Goal: Task Accomplishment & Management: Use online tool/utility

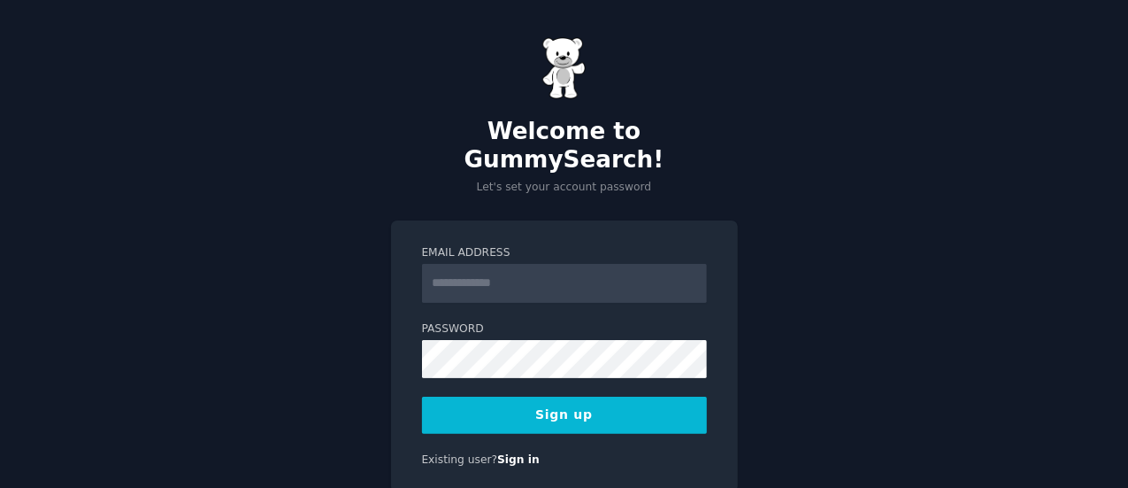
click at [569, 264] on input "Email Address" at bounding box center [564, 283] width 285 height 39
type input "**********"
click at [551, 396] on button "Sign up" at bounding box center [564, 414] width 285 height 37
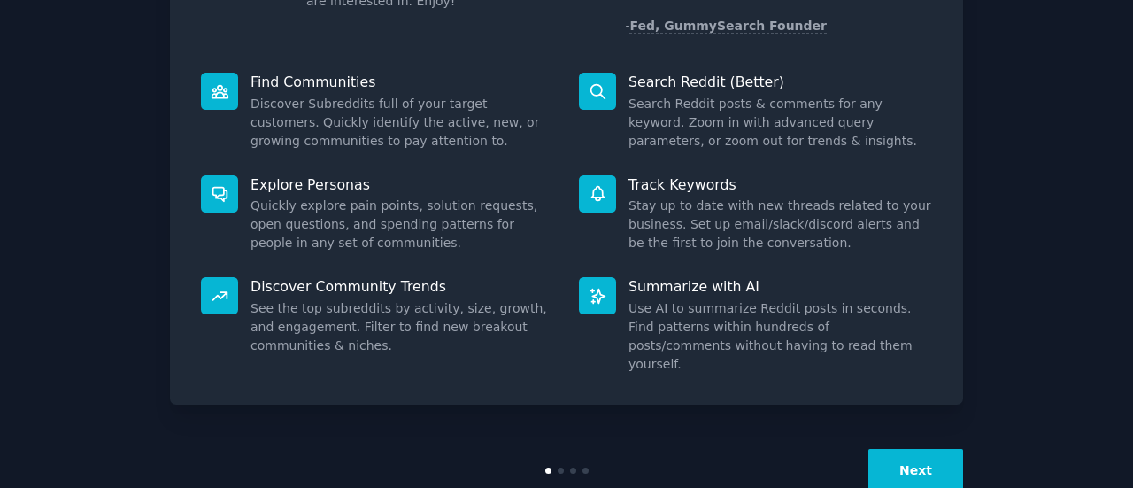
scroll to position [204, 0]
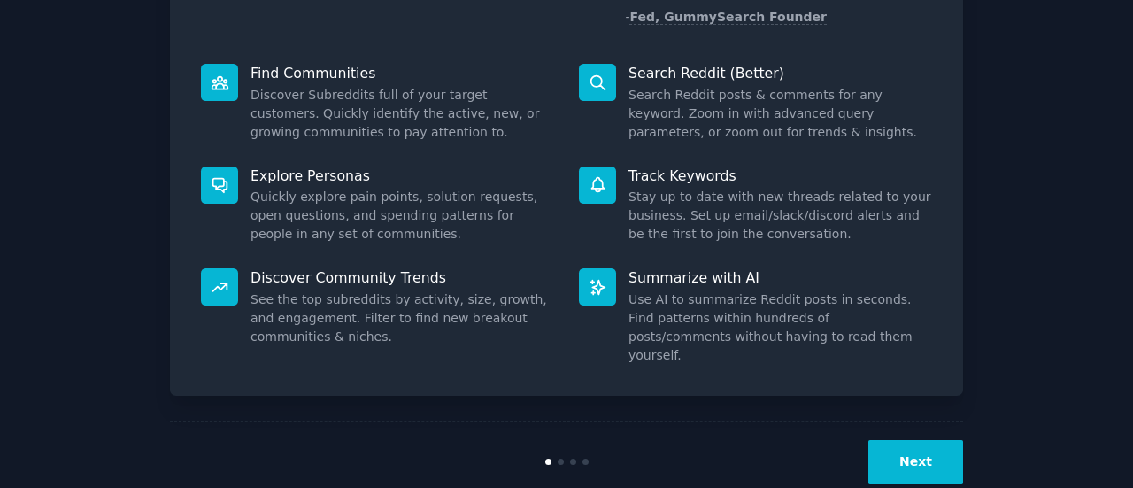
click at [911, 440] on button "Next" at bounding box center [915, 461] width 95 height 43
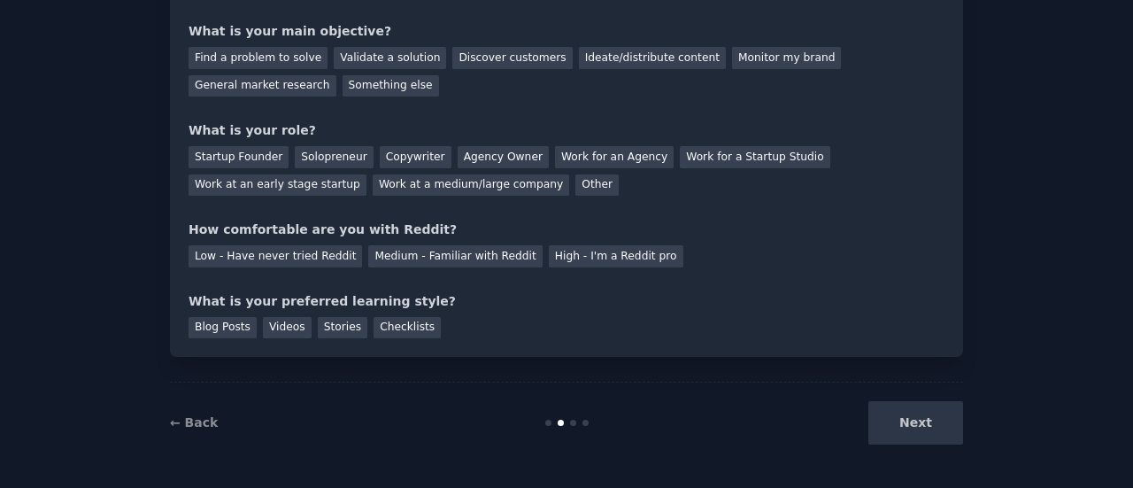
scroll to position [145, 0]
click at [910, 426] on div "Next" at bounding box center [830, 423] width 265 height 43
click at [920, 433] on div "Next" at bounding box center [830, 423] width 265 height 43
click at [547, 336] on div "Blog Posts Videos Stories Checklists" at bounding box center [566, 325] width 756 height 28
click at [907, 426] on div "Next" at bounding box center [830, 423] width 265 height 43
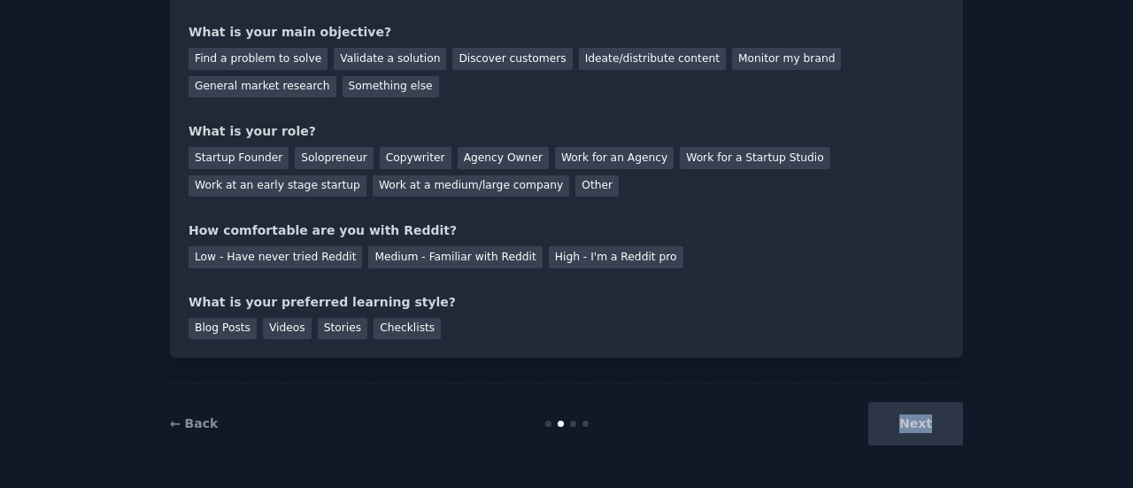
click at [907, 426] on div "Next" at bounding box center [830, 423] width 265 height 43
click at [905, 420] on div "Next" at bounding box center [830, 423] width 265 height 43
click at [490, 61] on div "Discover customers" at bounding box center [511, 59] width 119 height 22
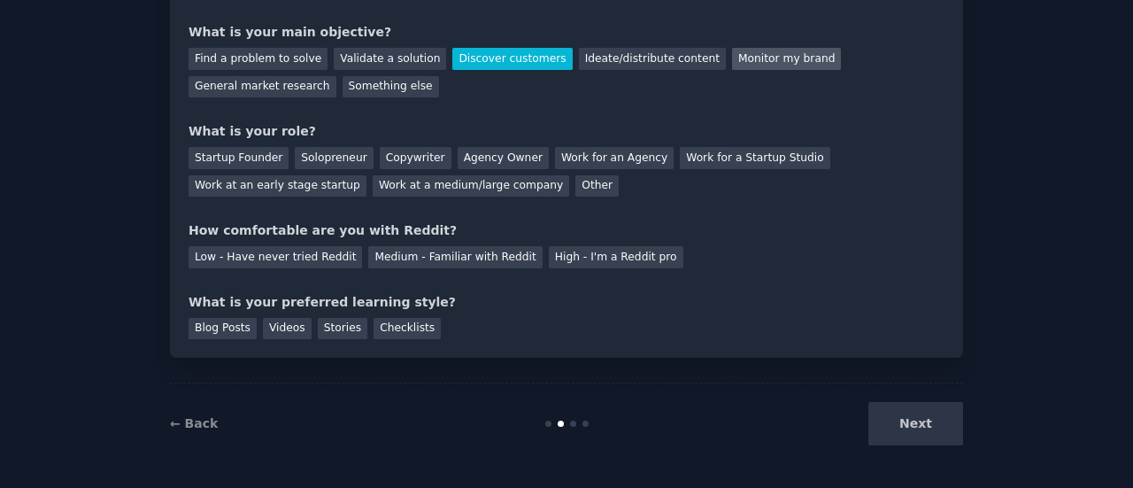
click at [732, 55] on div "Monitor my brand" at bounding box center [786, 59] width 109 height 22
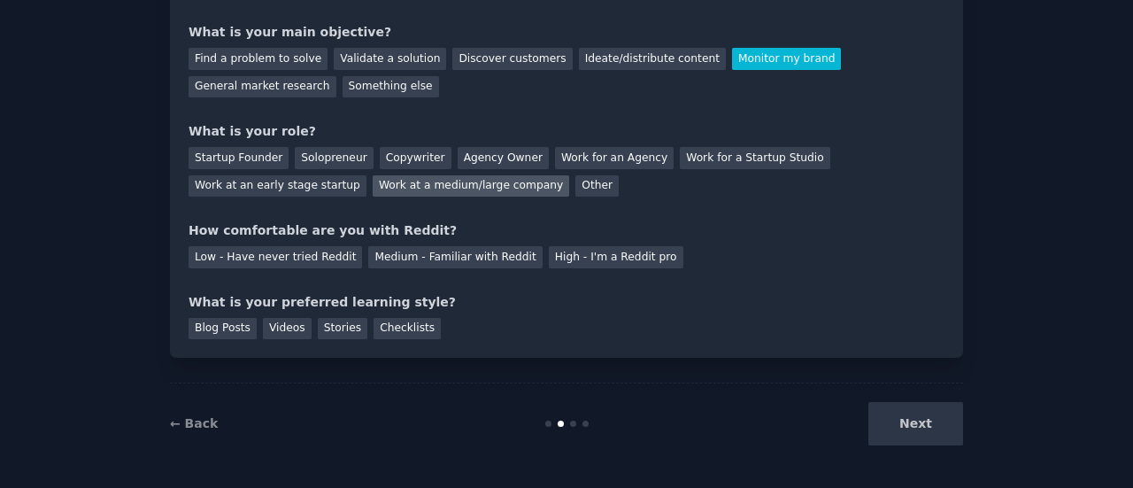
click at [373, 188] on div "Work at a medium/large company" at bounding box center [471, 186] width 196 height 22
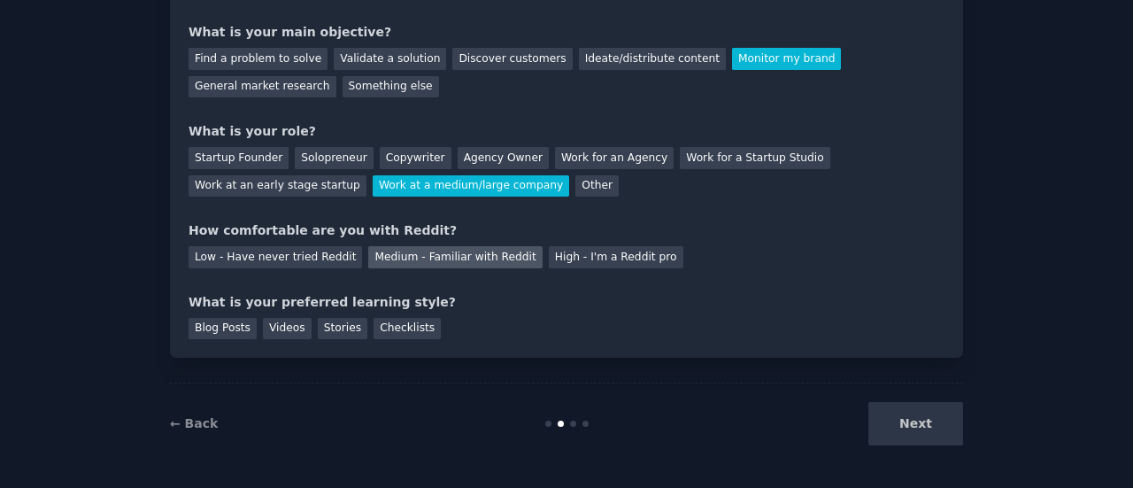
click at [456, 256] on div "Medium - Familiar with Reddit" at bounding box center [454, 257] width 173 height 22
click at [281, 330] on div "Videos" at bounding box center [287, 329] width 49 height 22
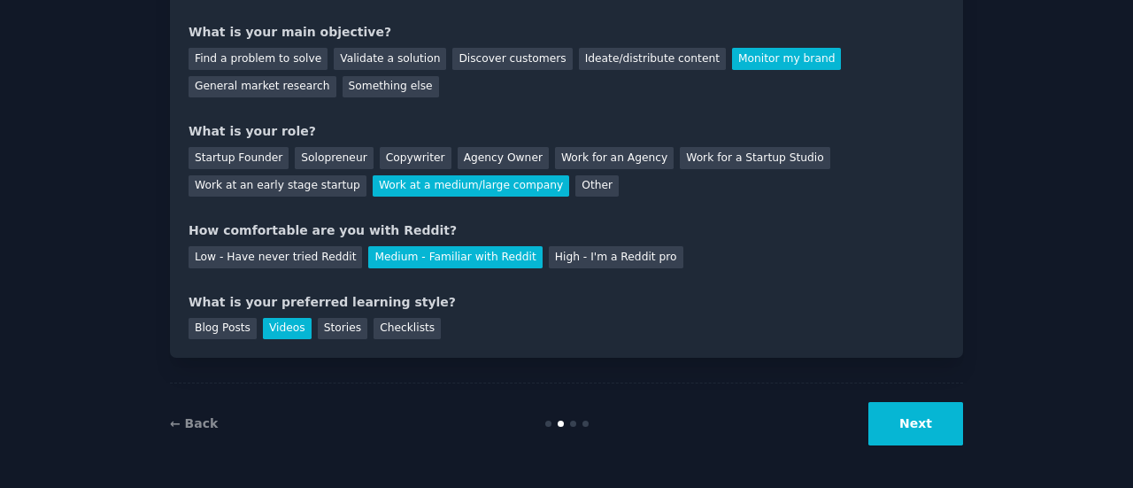
click at [922, 427] on button "Next" at bounding box center [915, 423] width 95 height 43
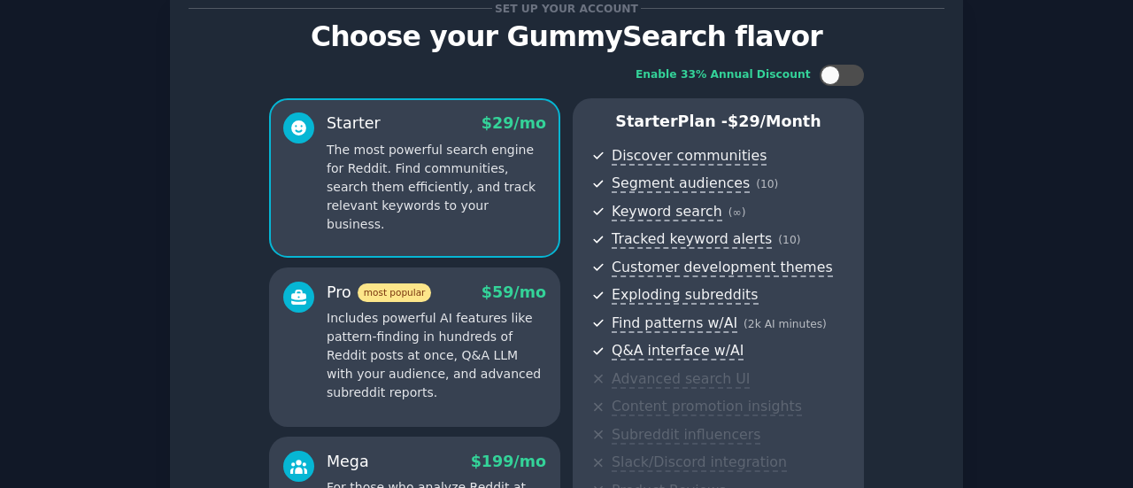
scroll to position [57, 0]
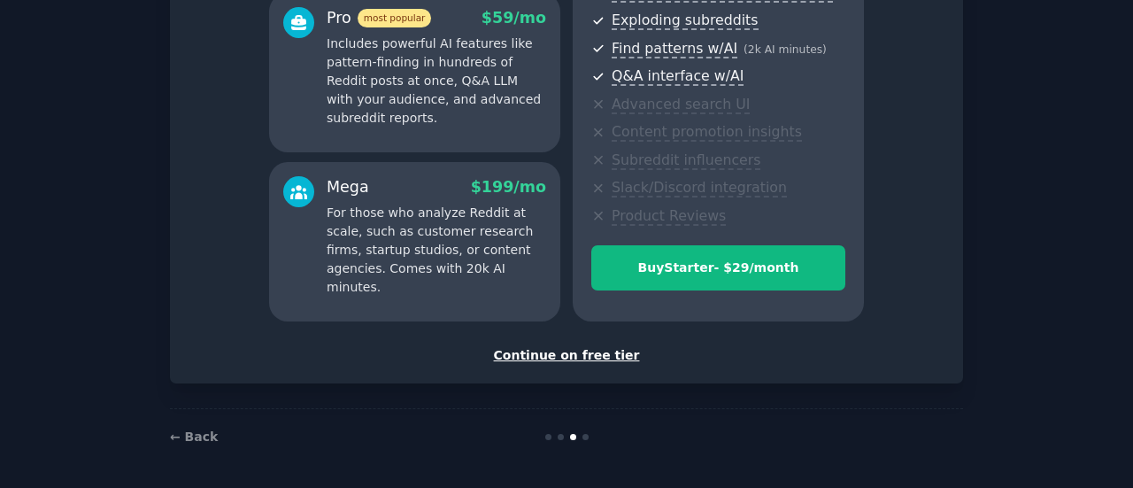
click at [604, 358] on div "Continue on free tier" at bounding box center [566, 355] width 756 height 19
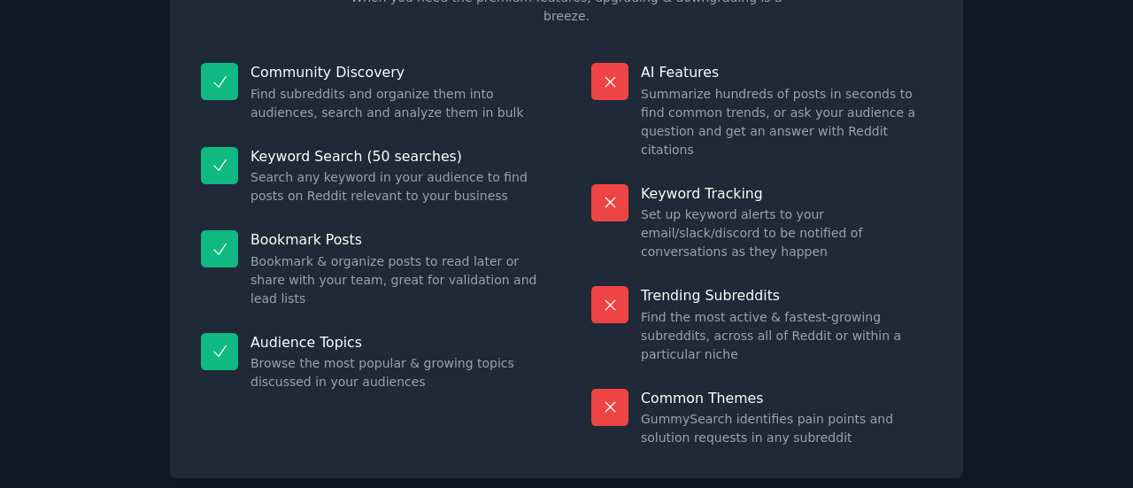
scroll to position [201, 0]
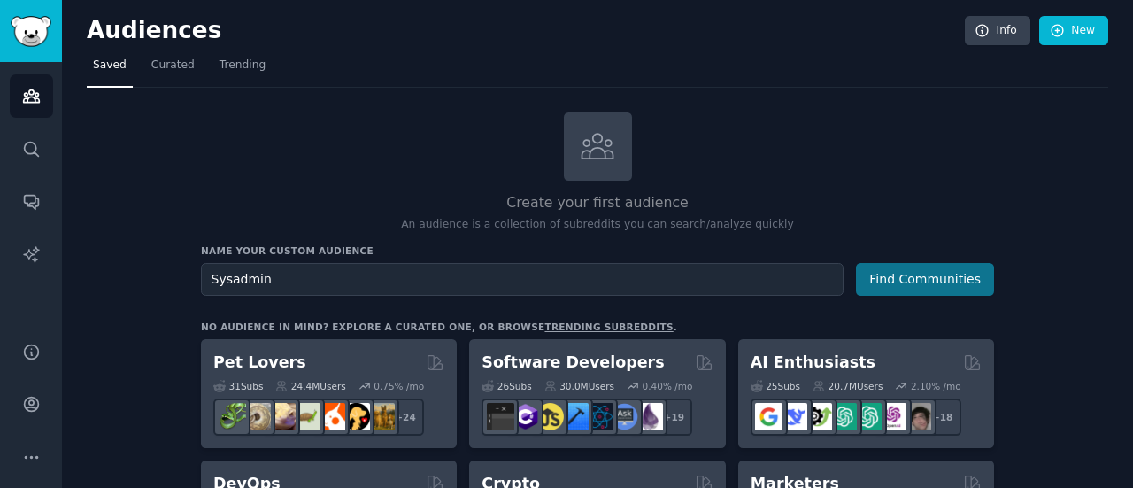
type input "Sysadmin"
click at [897, 273] on button "Find Communities" at bounding box center [925, 279] width 138 height 33
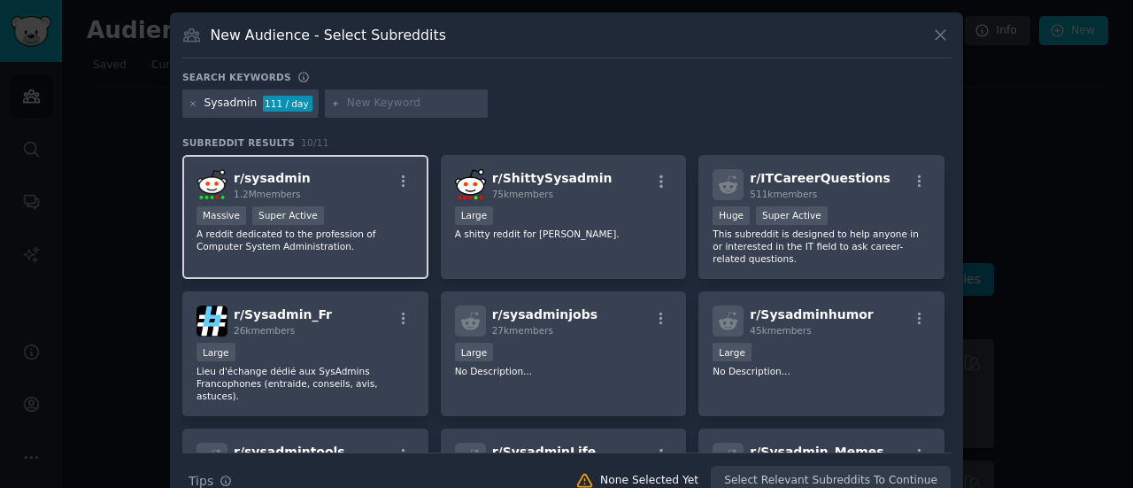
click at [368, 191] on div "r/ sysadmin 1.2M members" at bounding box center [305, 184] width 218 height 31
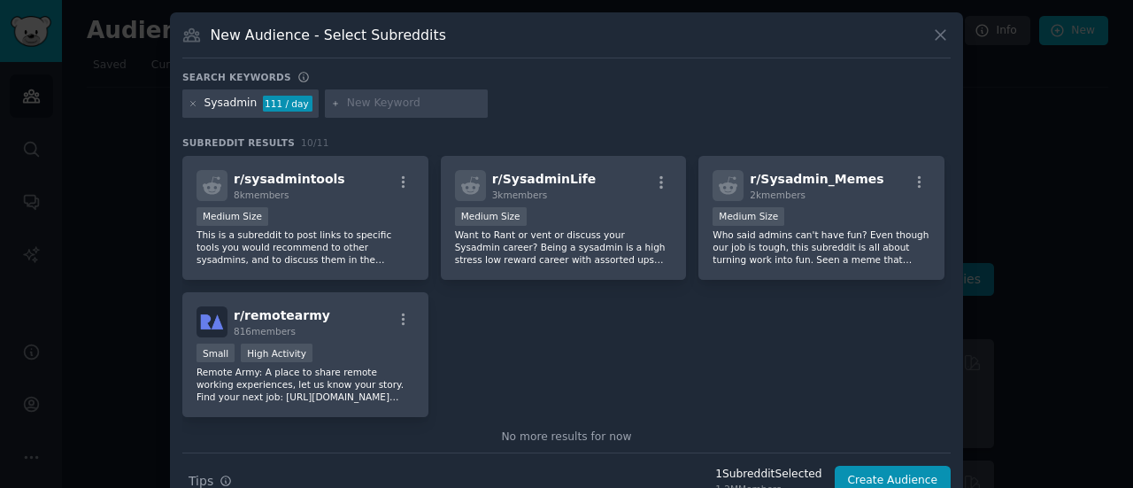
scroll to position [287, 0]
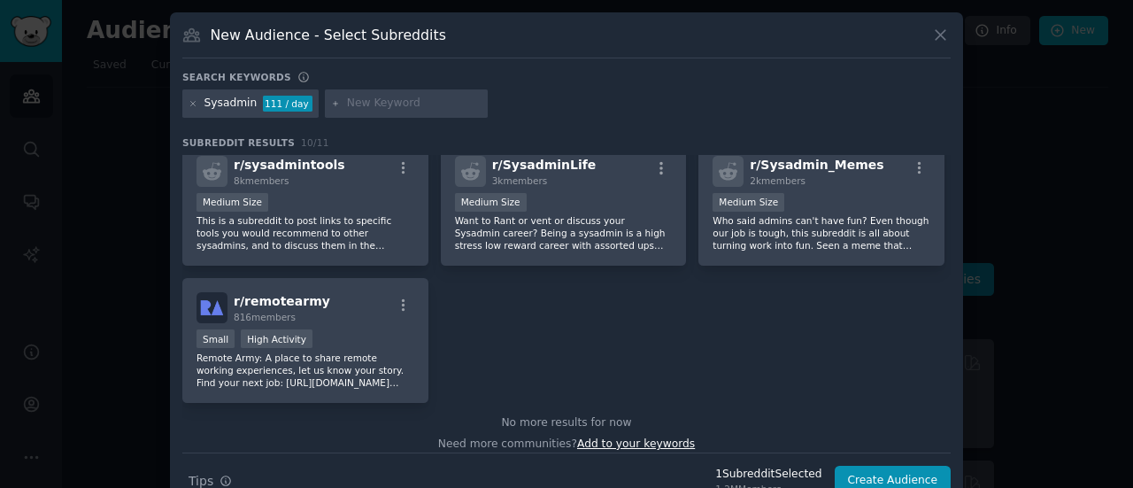
click at [661, 437] on span "Add to your keywords" at bounding box center [636, 443] width 118 height 12
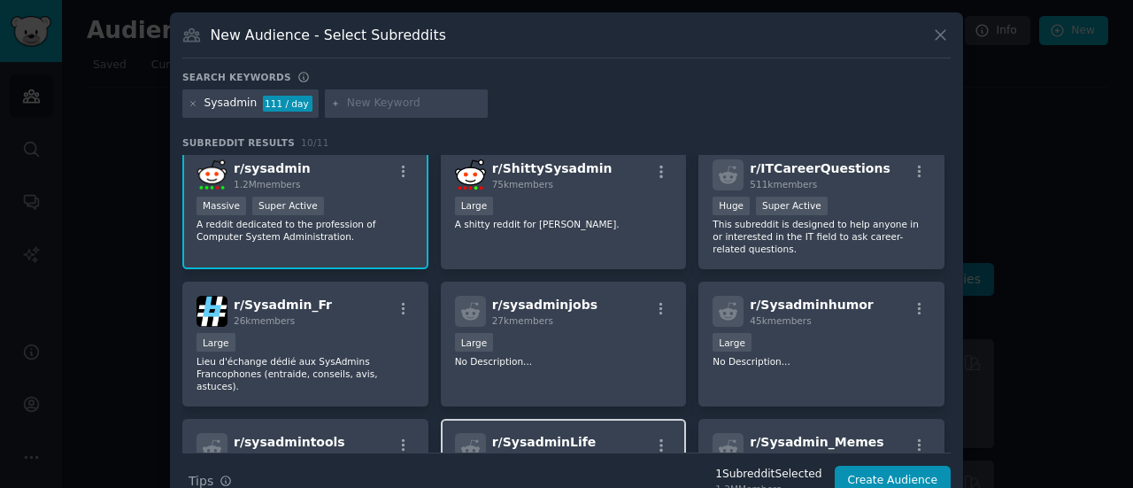
scroll to position [0, 0]
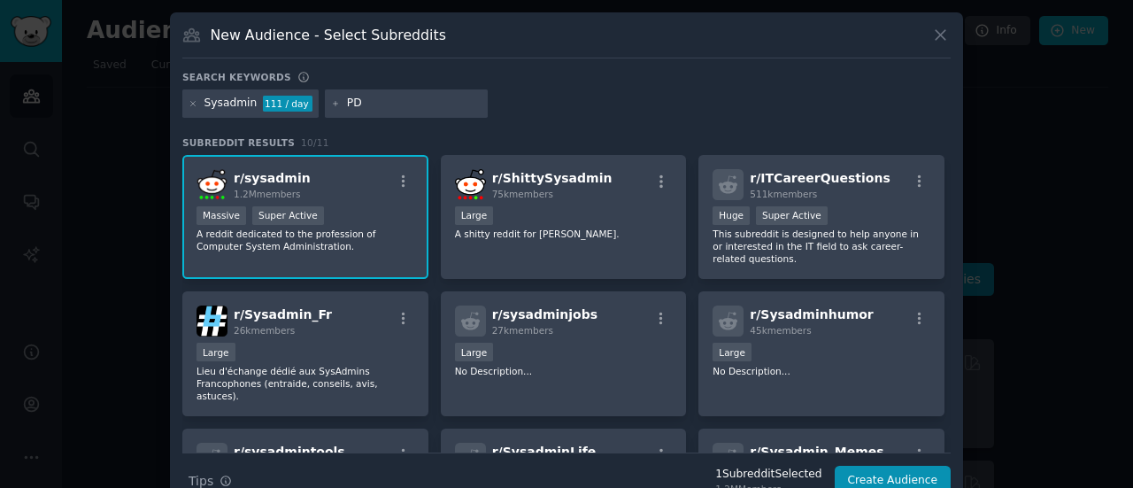
type input "P"
type input "remotework"
click at [334, 102] on icon at bounding box center [336, 103] width 4 height 4
click at [397, 99] on input "remotework" at bounding box center [414, 104] width 134 height 16
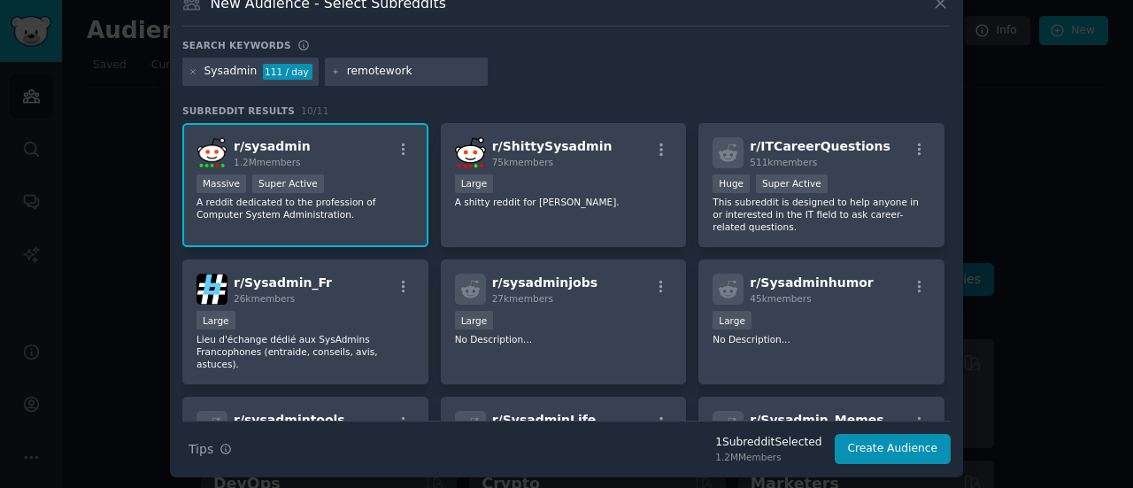
click at [331, 73] on icon at bounding box center [336, 72] width 10 height 10
click at [331, 68] on icon at bounding box center [336, 72] width 10 height 10
click at [406, 68] on input "remotework" at bounding box center [414, 72] width 134 height 16
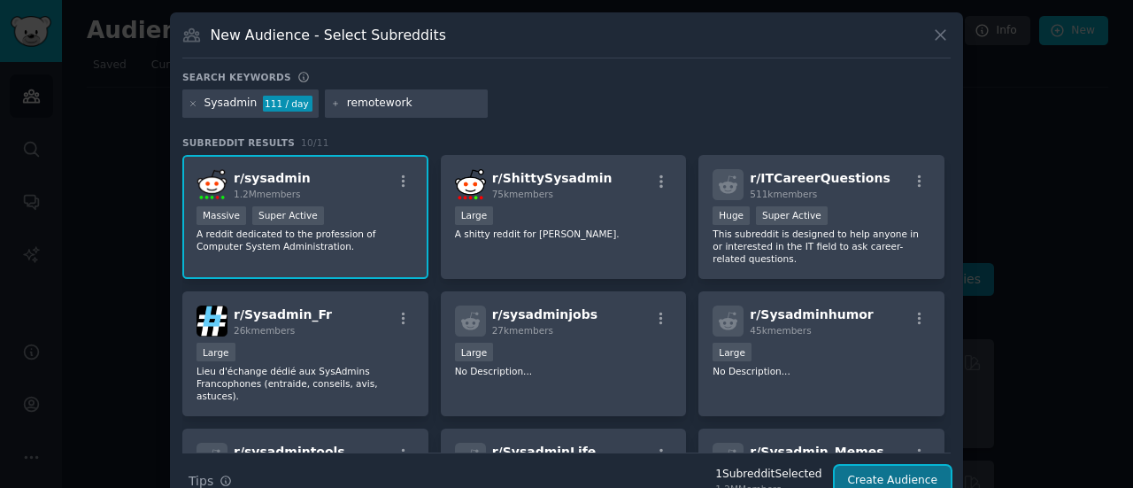
click at [923, 470] on button "Create Audience" at bounding box center [892, 480] width 117 height 30
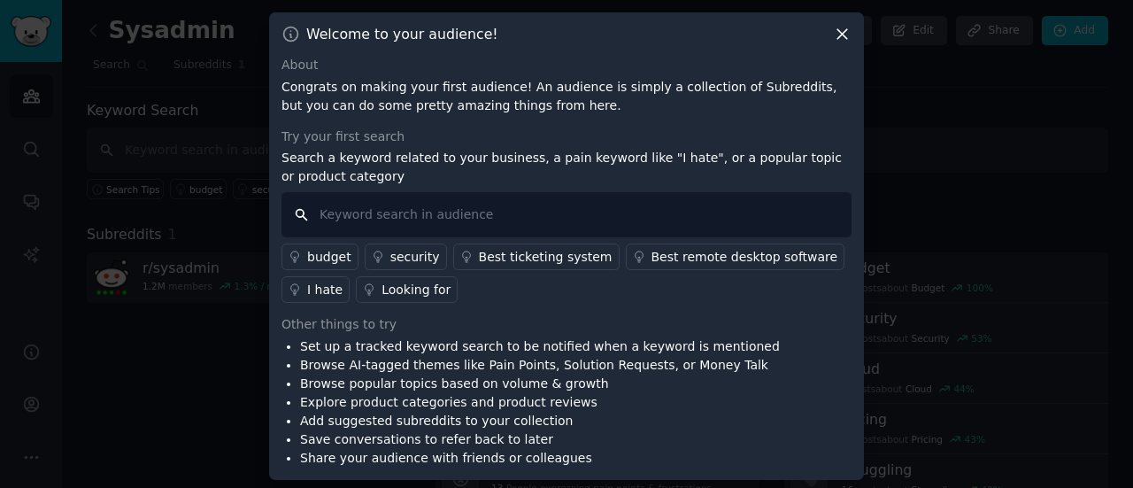
click at [432, 211] on input "text" at bounding box center [566, 214] width 570 height 45
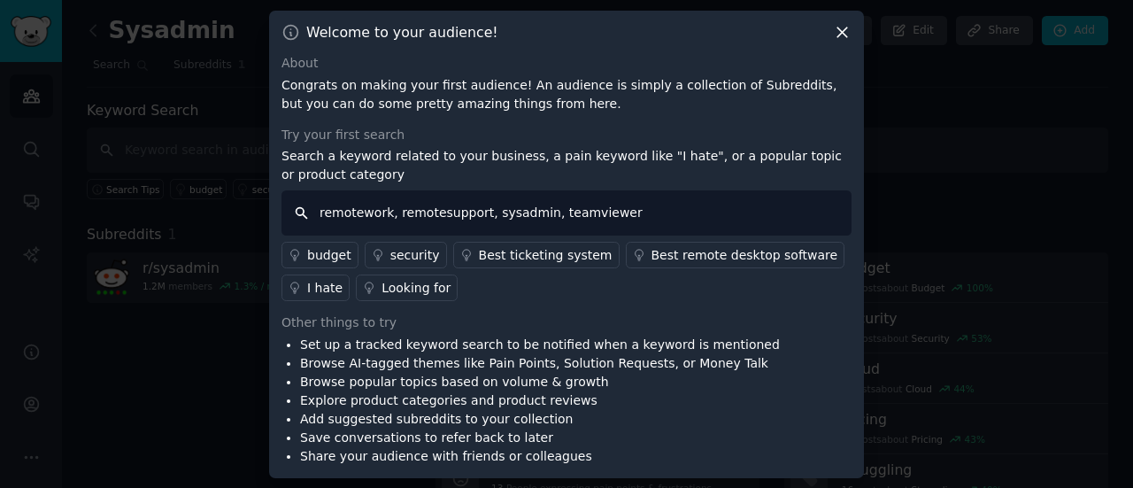
type input "remotework, remotesupport, sysadmin, teamviewer"
click at [847, 31] on icon at bounding box center [842, 32] width 19 height 19
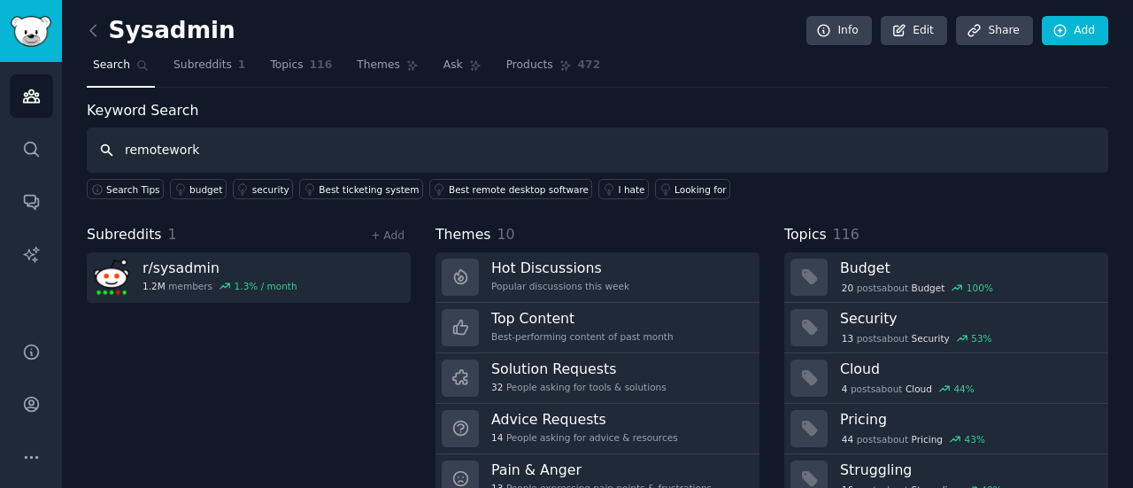
click at [313, 144] on input "remotework" at bounding box center [597, 149] width 1021 height 45
type input "remotework"
click at [94, 30] on icon at bounding box center [93, 30] width 19 height 19
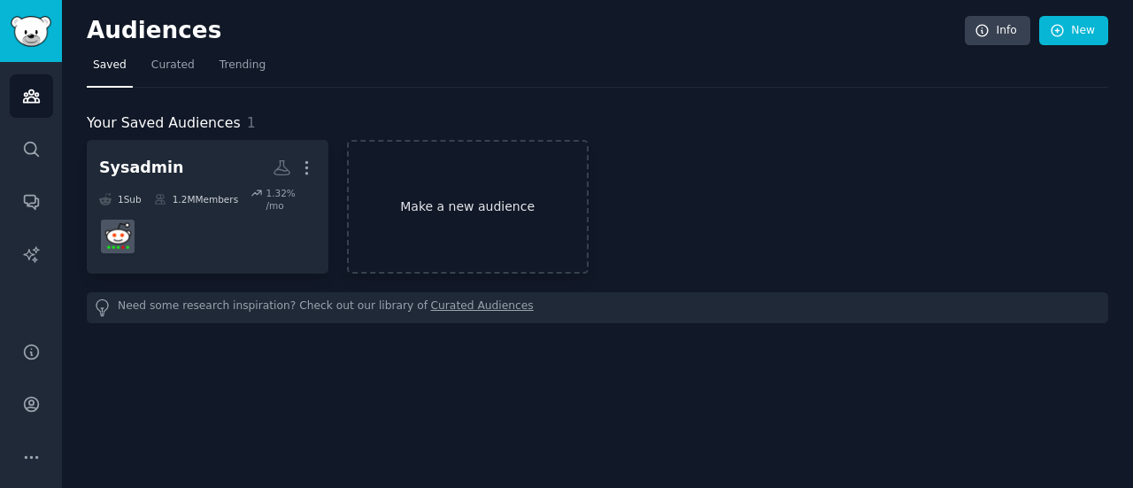
click at [439, 209] on link "Make a new audience" at bounding box center [468, 207] width 242 height 134
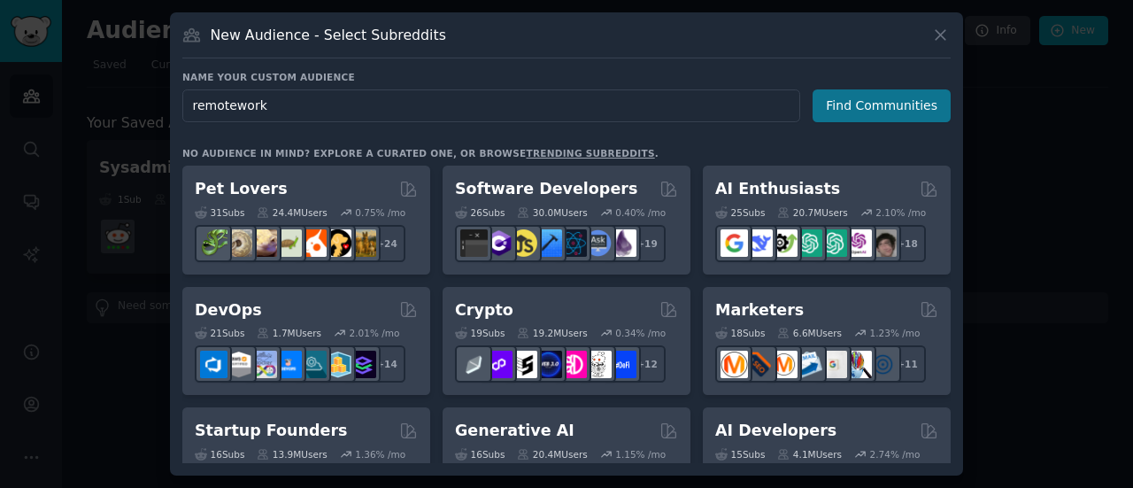
type input "remotework"
click at [840, 104] on button "Find Communities" at bounding box center [881, 105] width 138 height 33
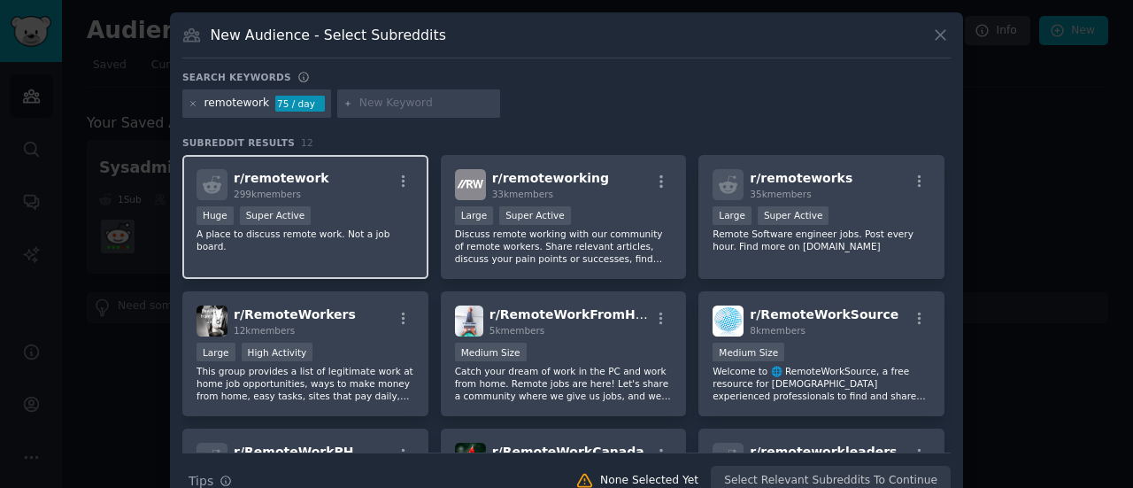
click at [388, 222] on div "Huge Super Active" at bounding box center [305, 217] width 218 height 22
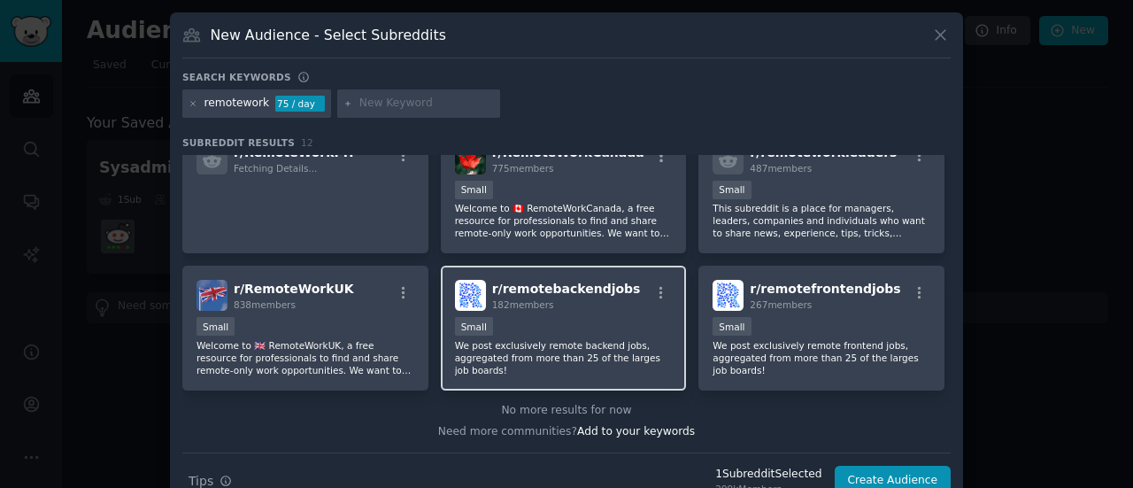
scroll to position [32, 0]
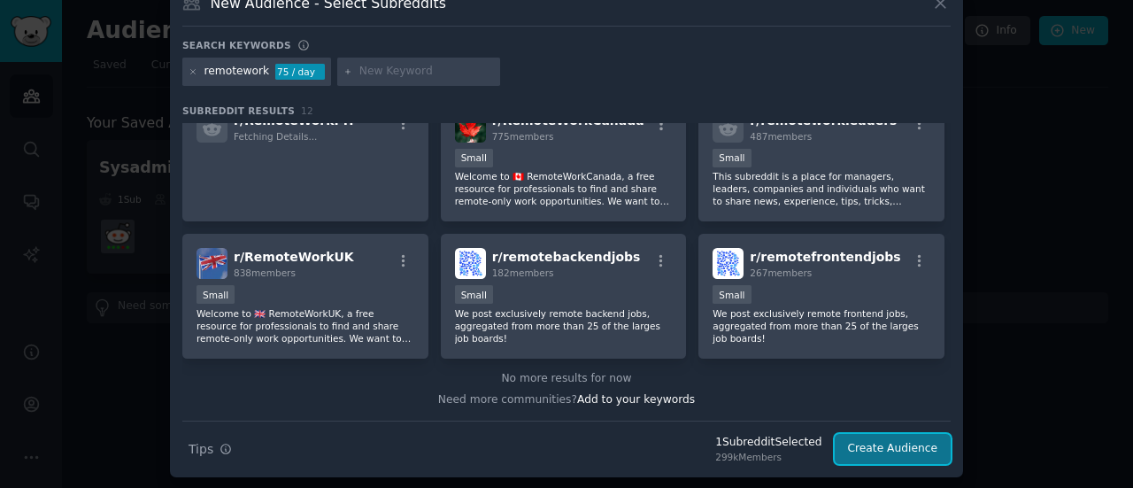
click at [903, 444] on button "Create Audience" at bounding box center [892, 449] width 117 height 30
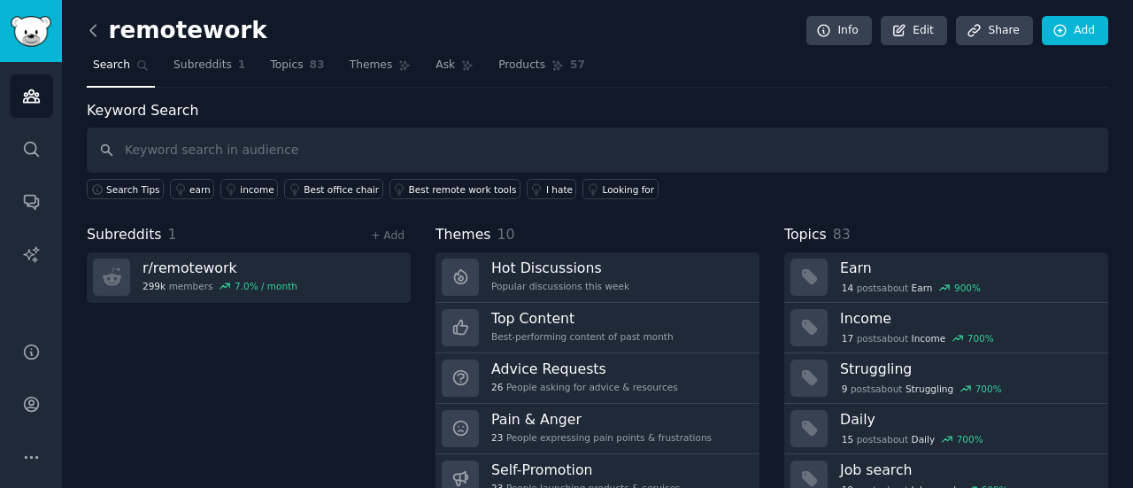
click at [92, 32] on icon at bounding box center [92, 30] width 5 height 11
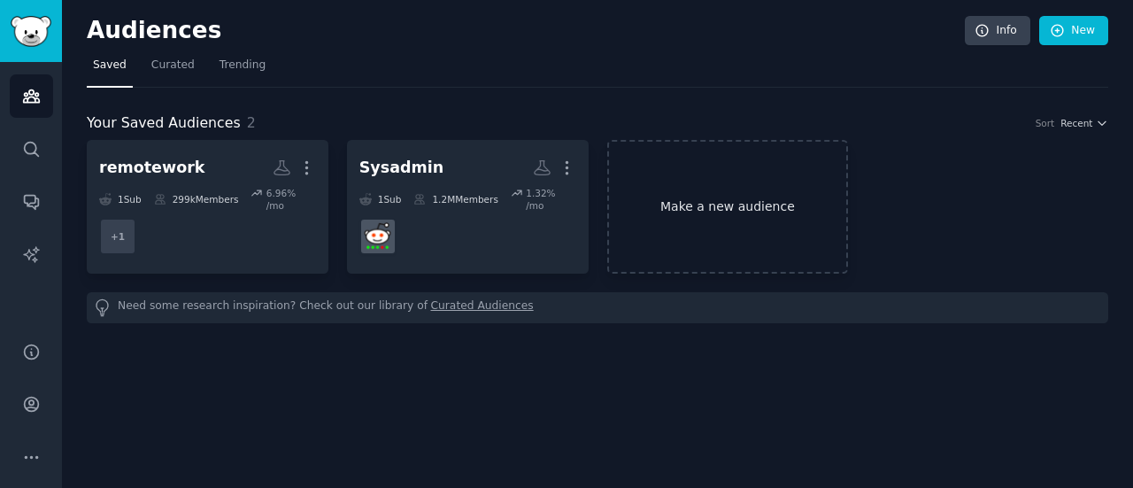
click at [701, 204] on link "Make a new audience" at bounding box center [728, 207] width 242 height 134
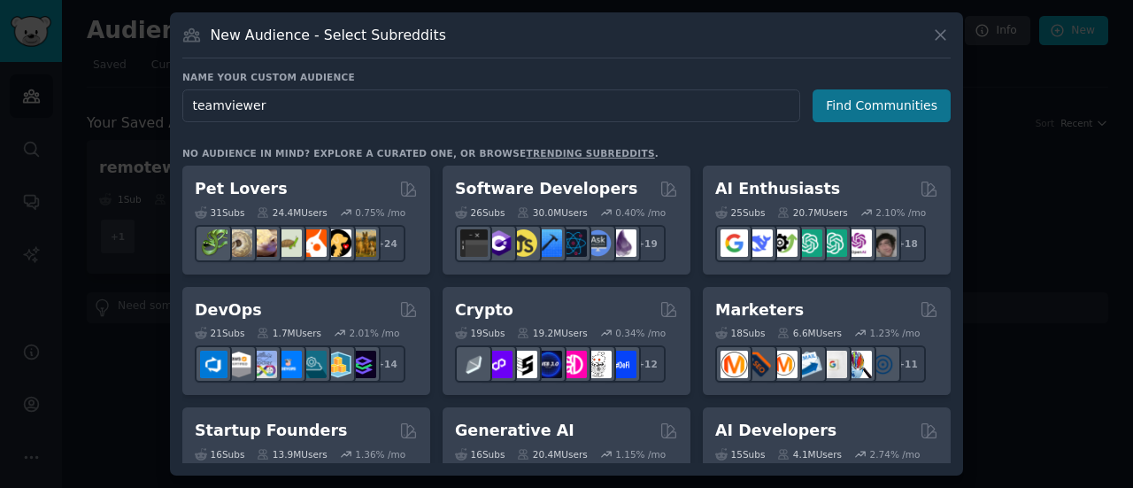
type input "teamviewer"
click at [880, 118] on button "Find Communities" at bounding box center [881, 105] width 138 height 33
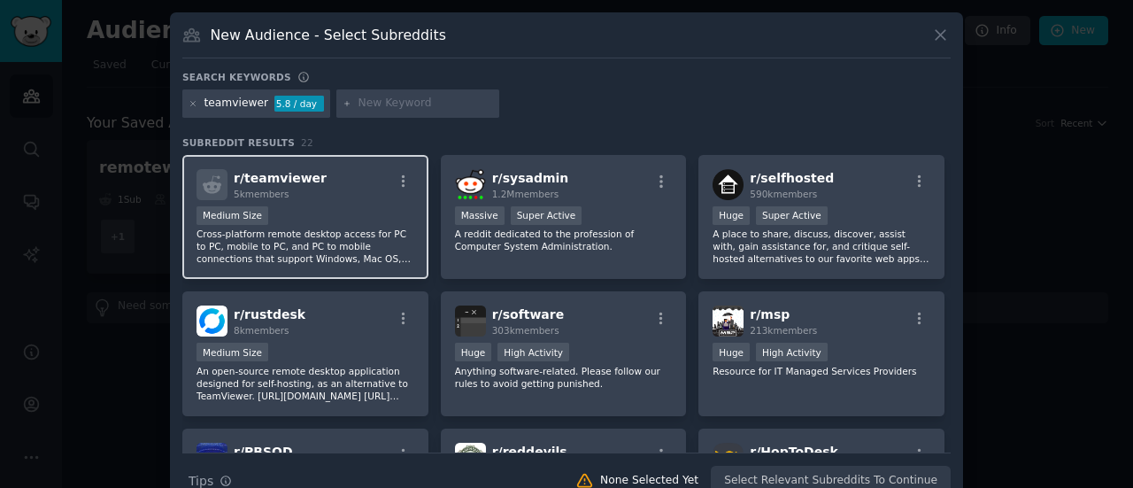
click at [349, 206] on div "Medium Size" at bounding box center [305, 217] width 218 height 22
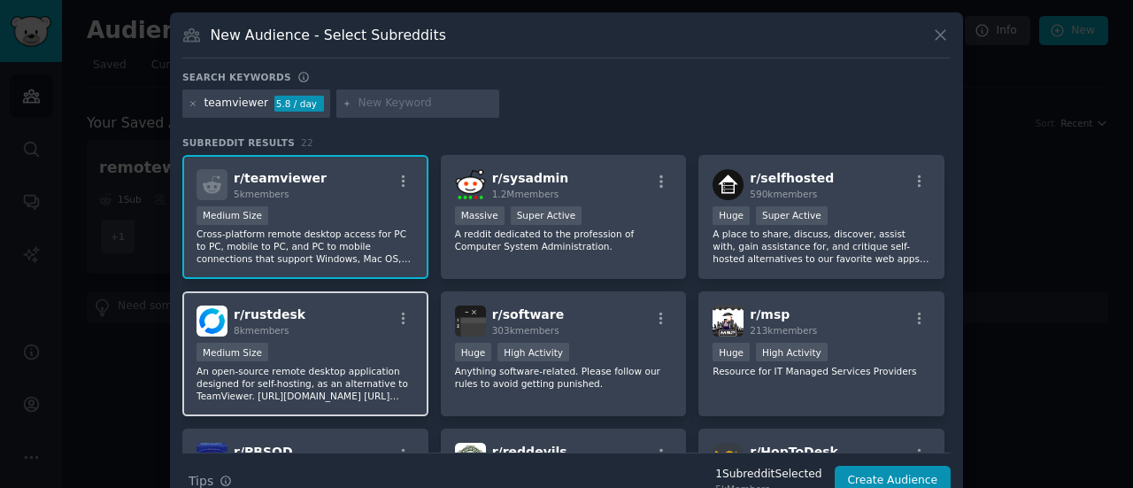
click at [350, 338] on div "r/ rustdesk 8k members Medium Size An open-source remote desktop application de…" at bounding box center [305, 353] width 246 height 125
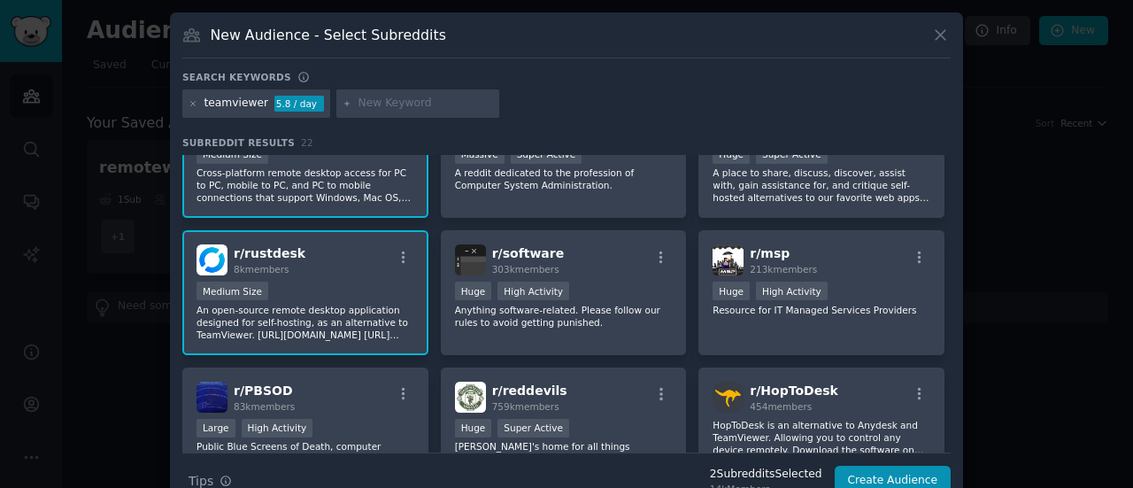
scroll to position [88, 0]
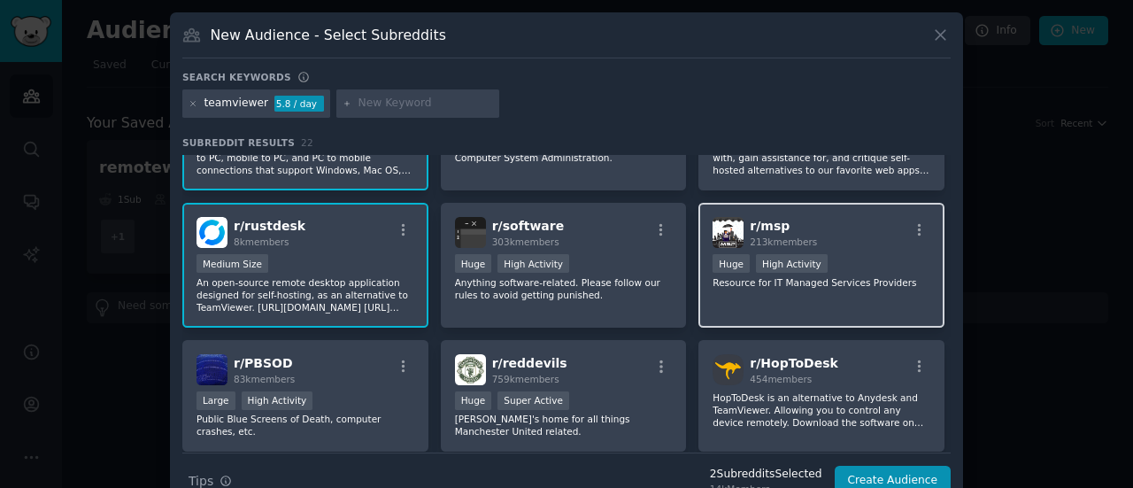
click at [831, 229] on div "r/ msp 213k members" at bounding box center [821, 232] width 218 height 31
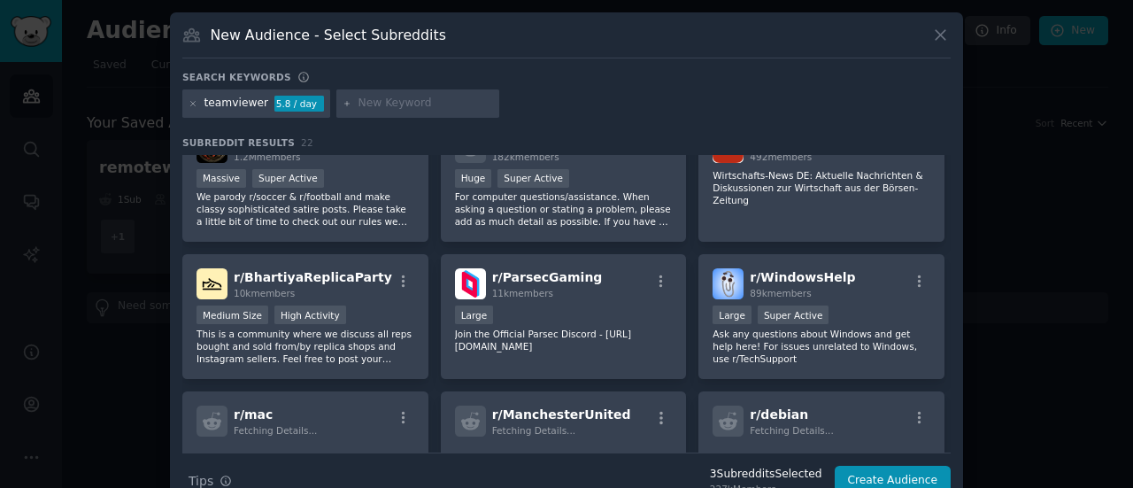
scroll to position [572, 0]
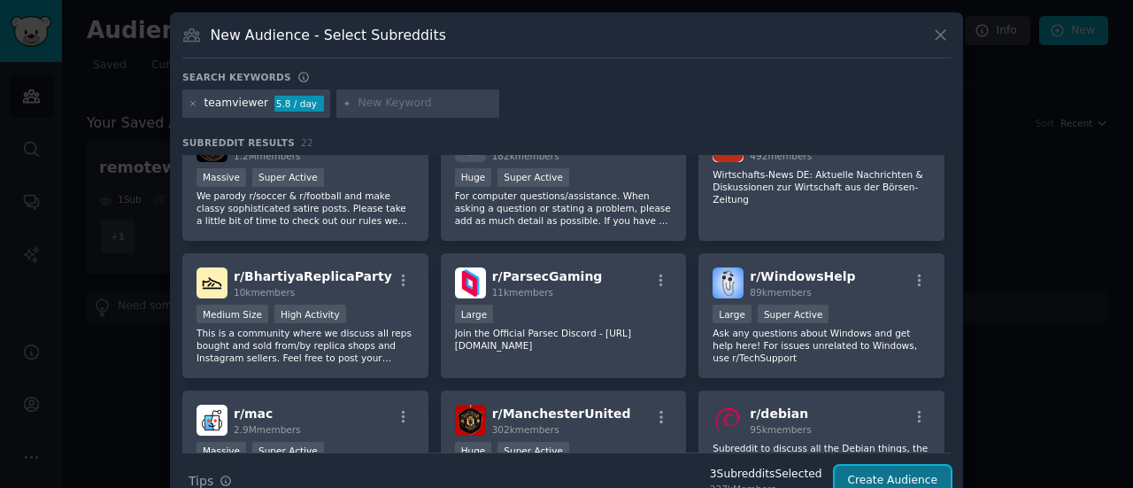
click at [895, 476] on button "Create Audience" at bounding box center [892, 480] width 117 height 30
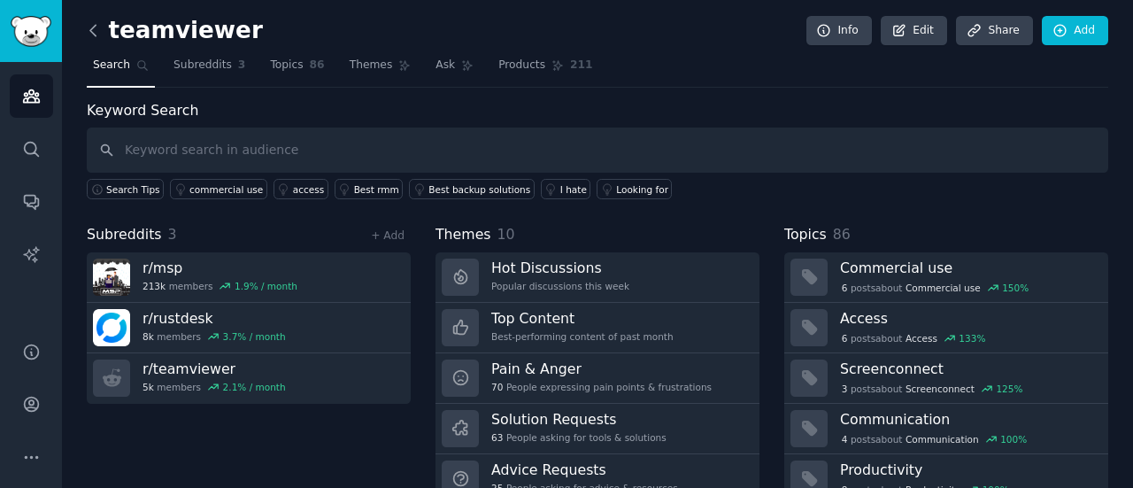
click at [94, 26] on icon at bounding box center [92, 30] width 5 height 11
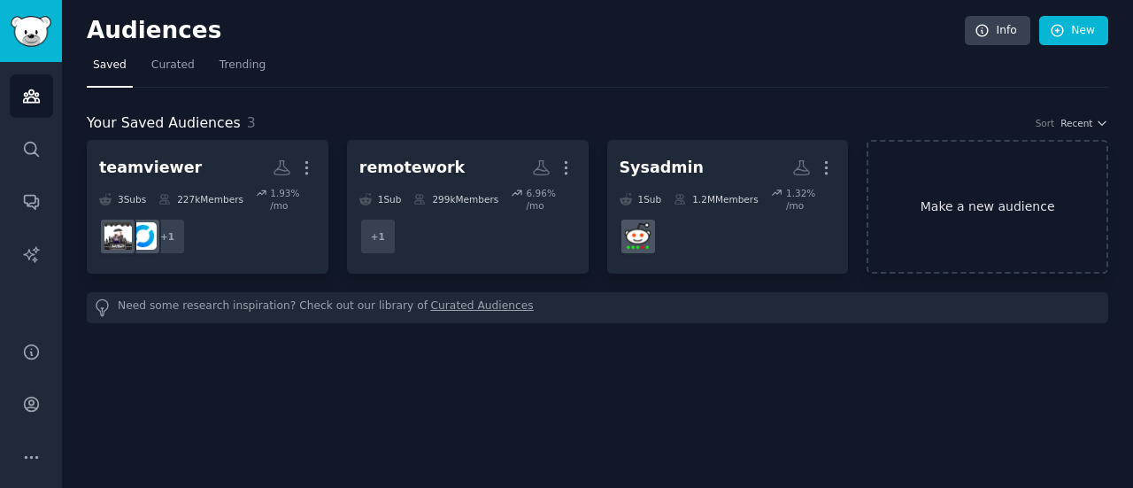
click at [920, 219] on link "Make a new audience" at bounding box center [987, 207] width 242 height 134
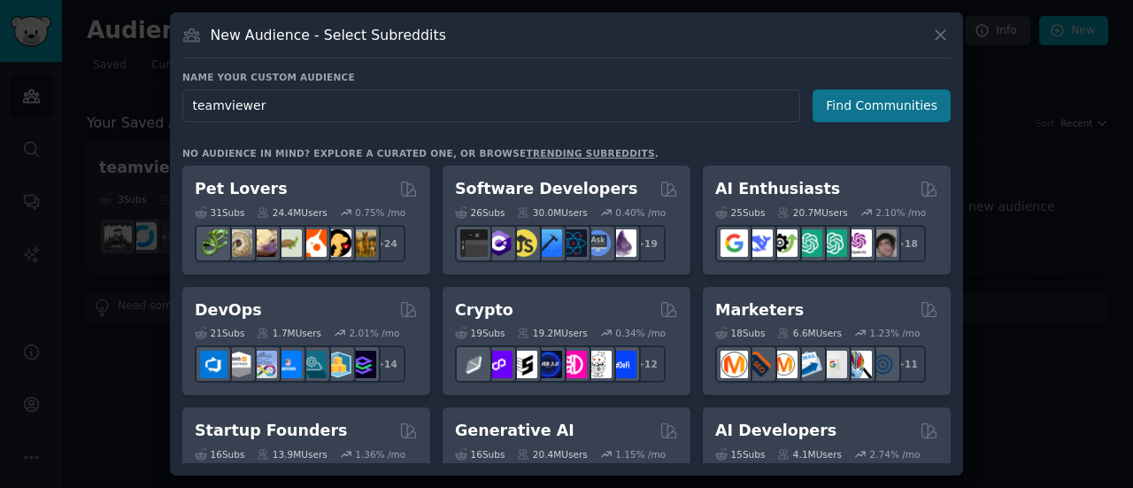
type input "teamviewer"
click at [919, 106] on button "Find Communities" at bounding box center [881, 105] width 138 height 33
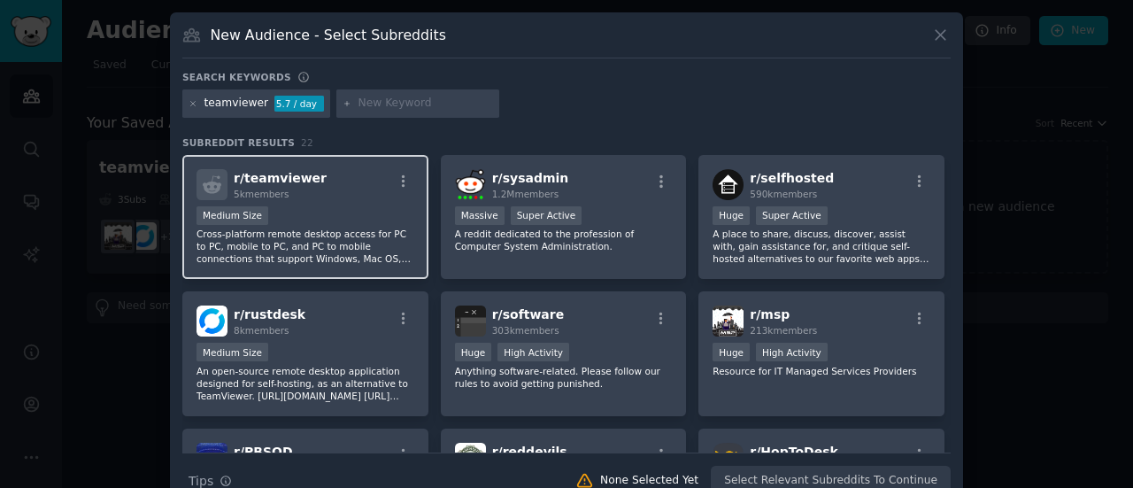
click at [312, 228] on p "Cross-platform remote desktop access for PC to PC, mobile to PC, and PC to mobi…" at bounding box center [305, 245] width 218 height 37
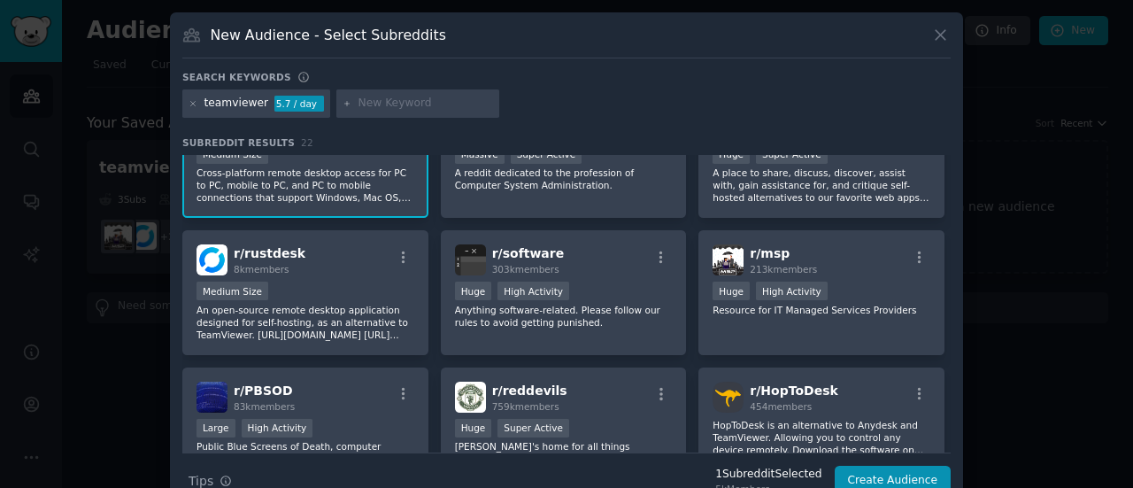
scroll to position [88, 0]
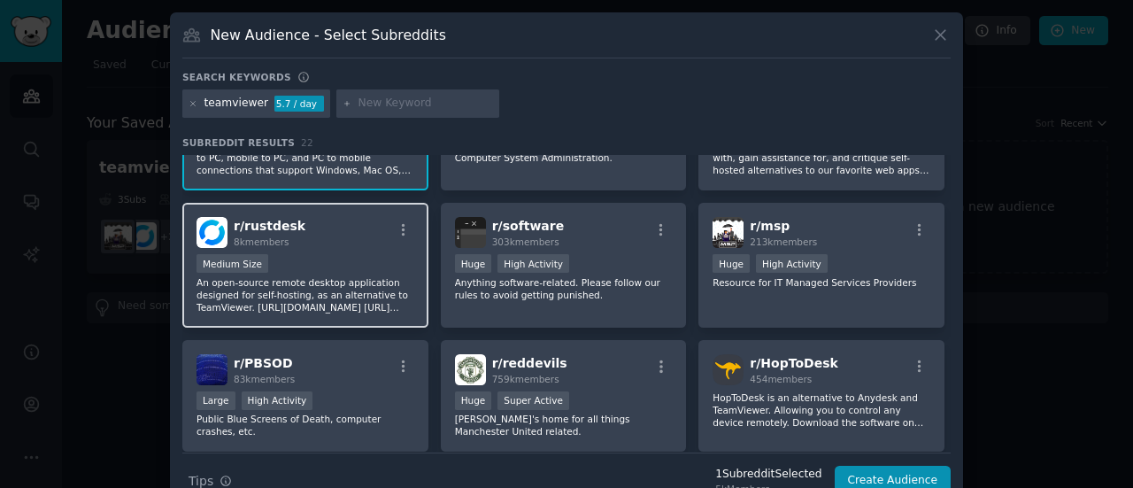
click at [310, 238] on div "r/ rustdesk 8k members" at bounding box center [305, 232] width 218 height 31
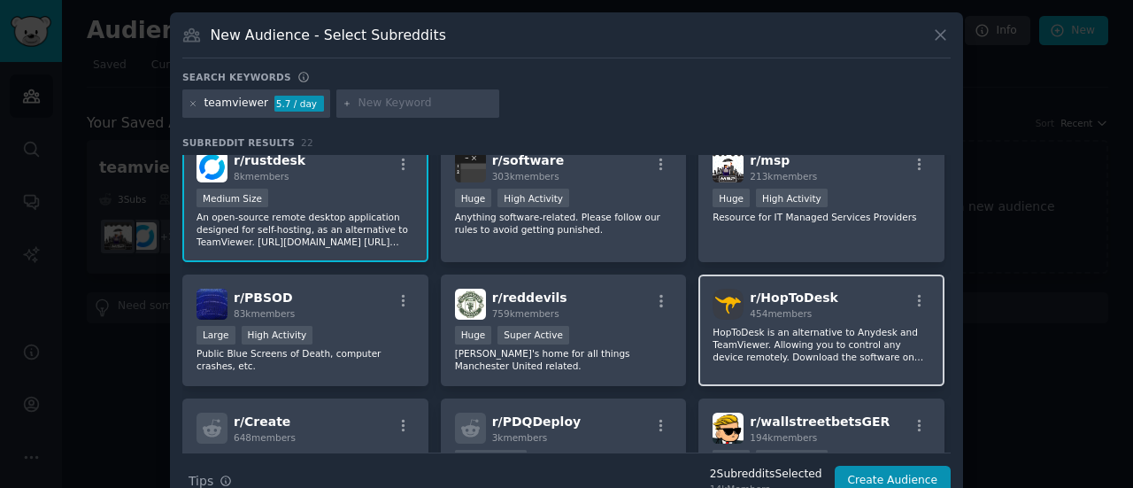
scroll to position [177, 0]
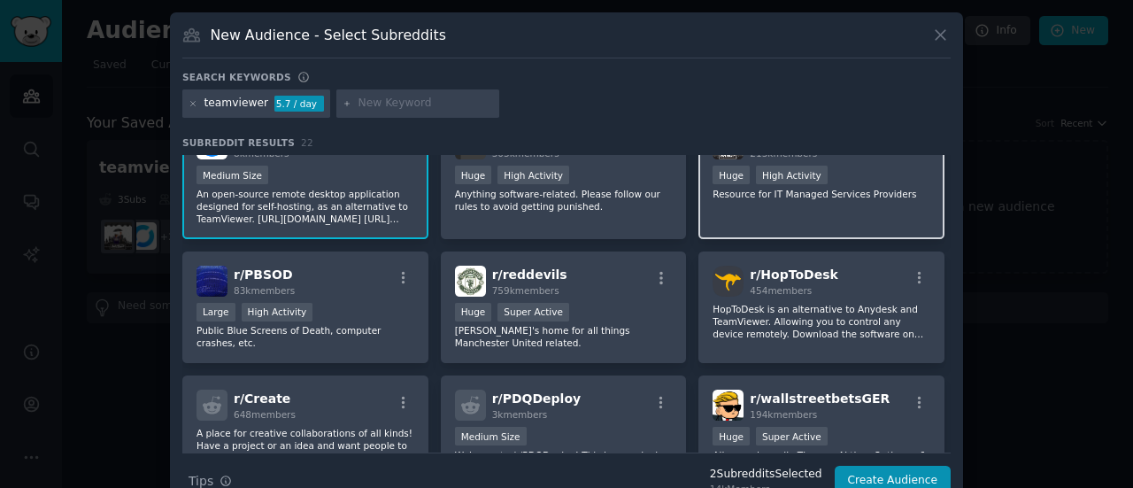
click at [791, 222] on div "r/ msp 213k members Huge High Activity Resource for IT Managed Services Provide…" at bounding box center [821, 176] width 246 height 125
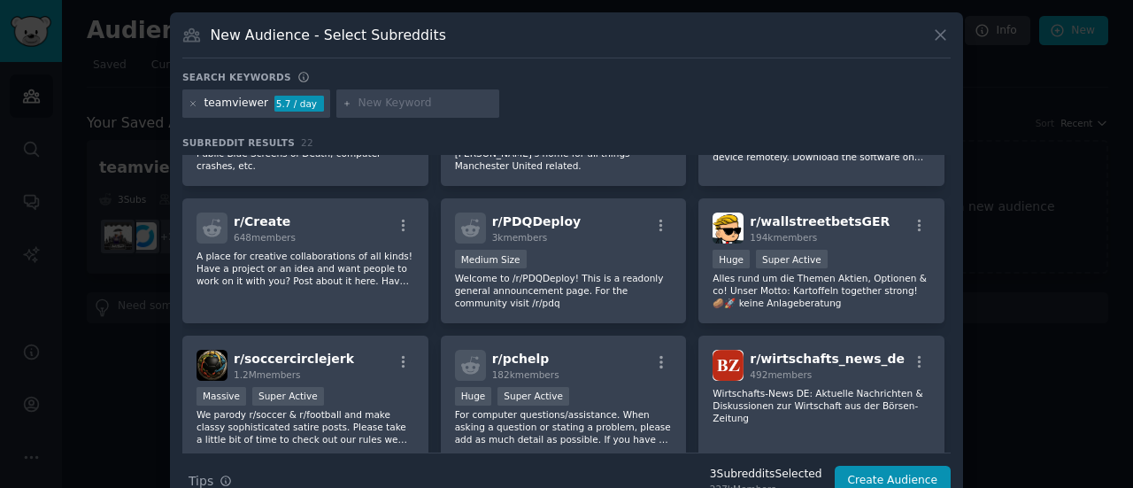
scroll to position [32, 0]
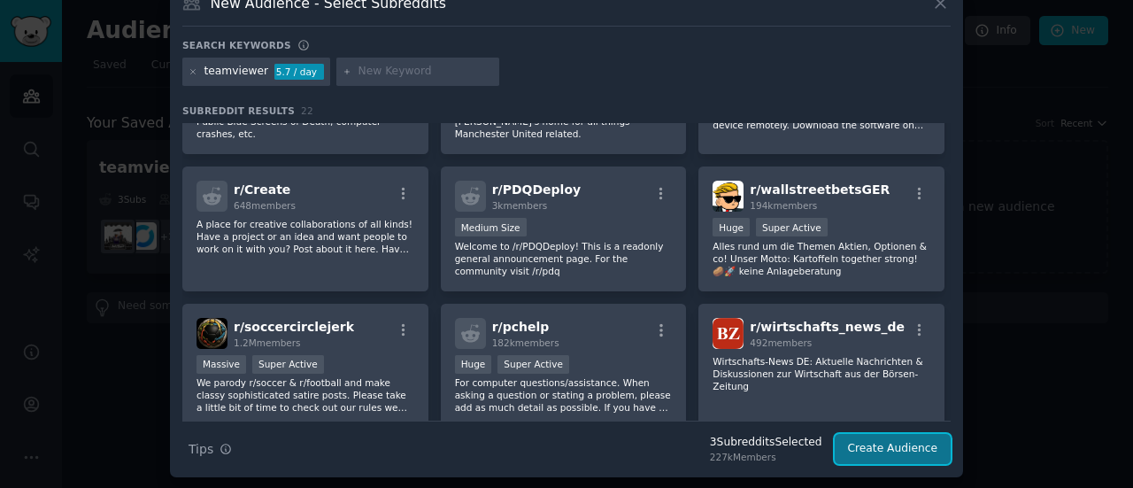
click at [882, 449] on button "Create Audience" at bounding box center [892, 449] width 117 height 30
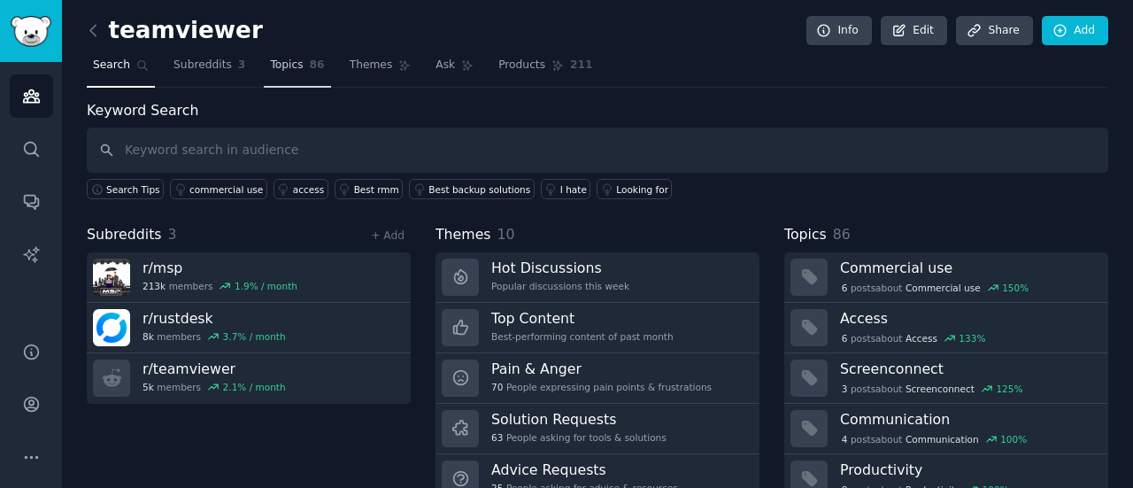
click at [273, 66] on span "Topics" at bounding box center [286, 66] width 33 height 16
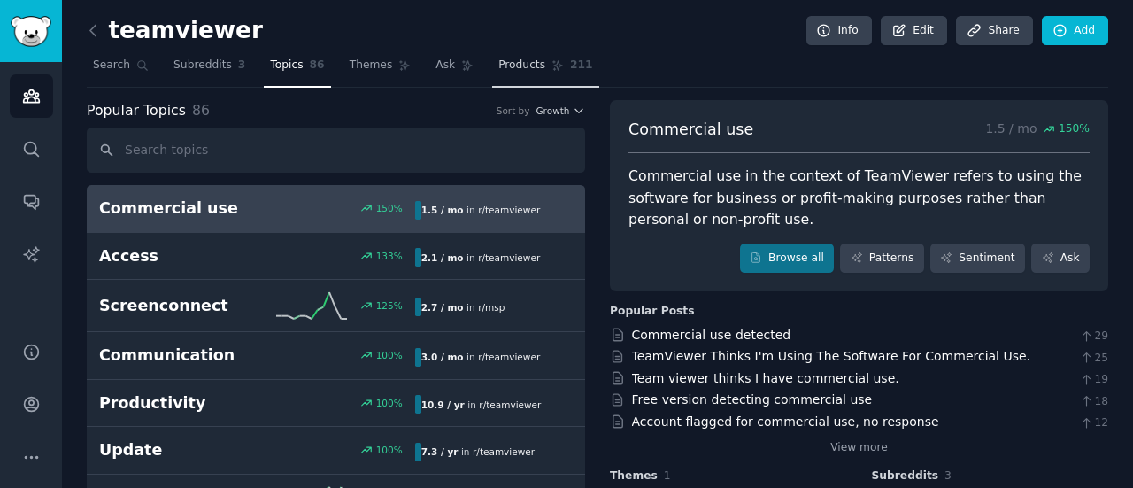
click at [503, 62] on span "Products" at bounding box center [521, 66] width 47 height 16
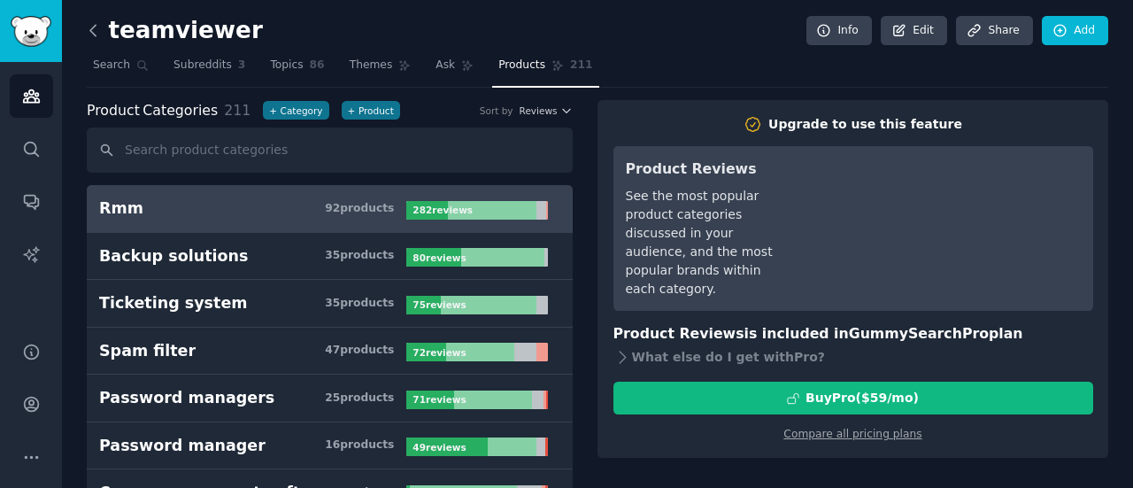
click at [92, 33] on icon at bounding box center [92, 30] width 5 height 11
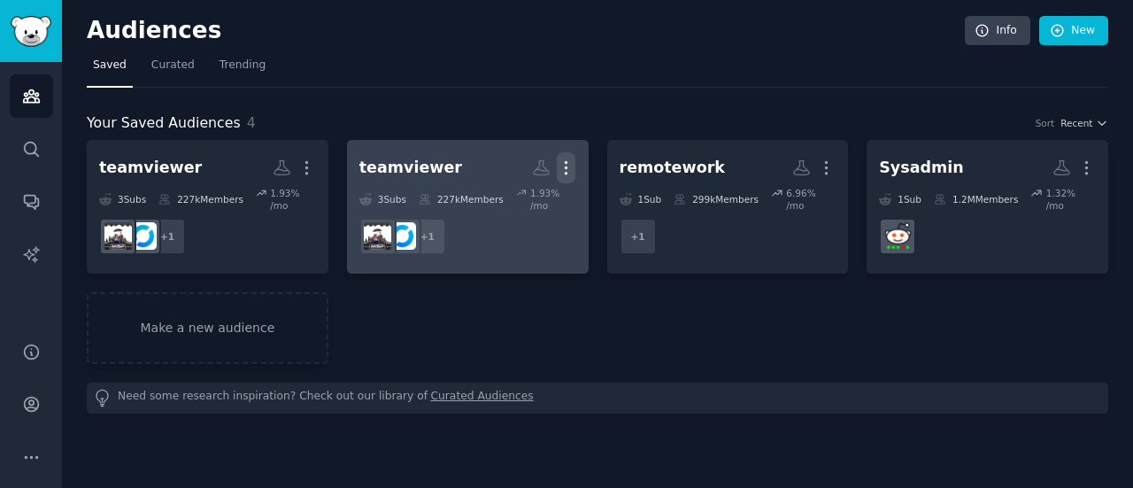
click at [563, 165] on icon "button" at bounding box center [566, 167] width 19 height 19
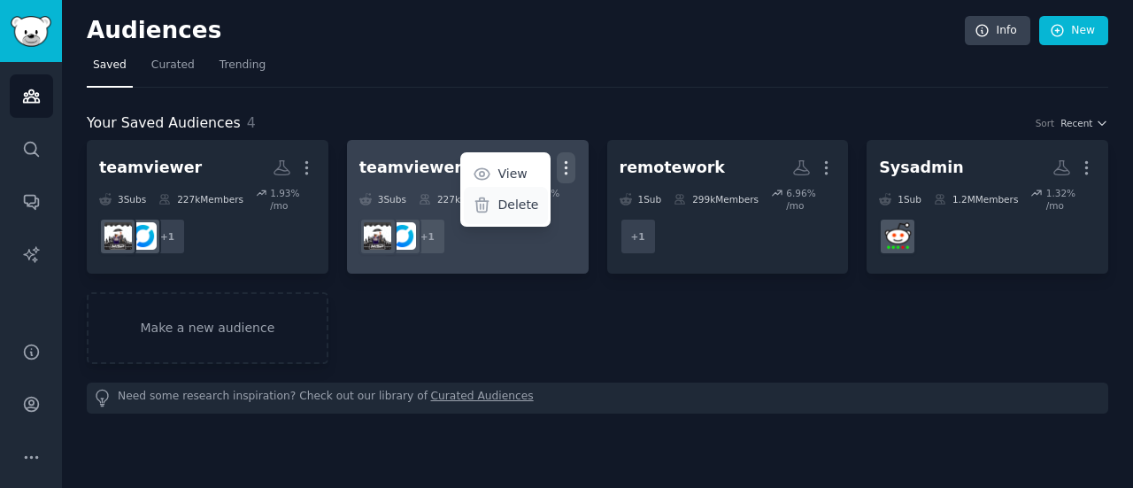
click at [511, 207] on p "Delete" at bounding box center [517, 205] width 41 height 19
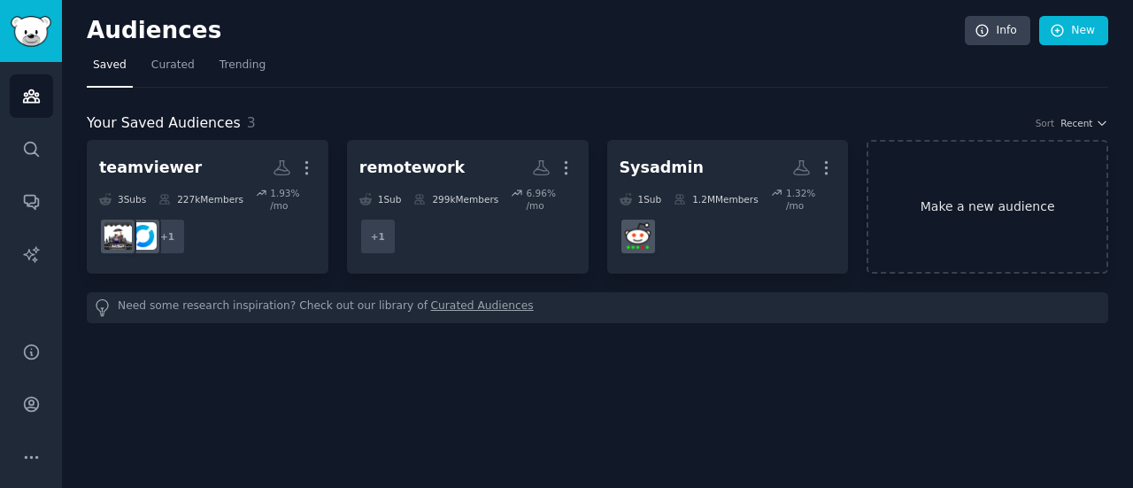
click at [933, 211] on link "Make a new audience" at bounding box center [987, 207] width 242 height 134
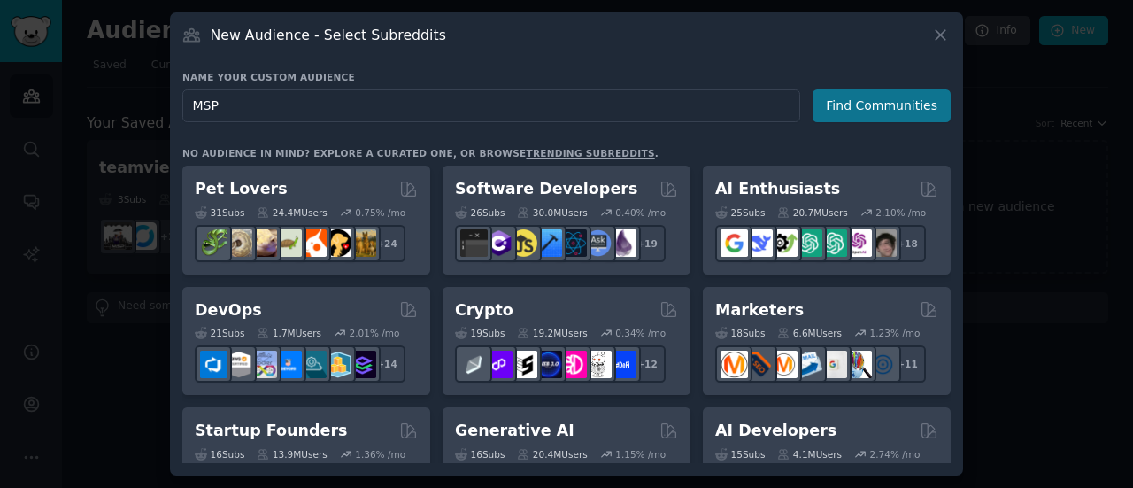
type input "MSP"
click at [857, 100] on button "Find Communities" at bounding box center [881, 105] width 138 height 33
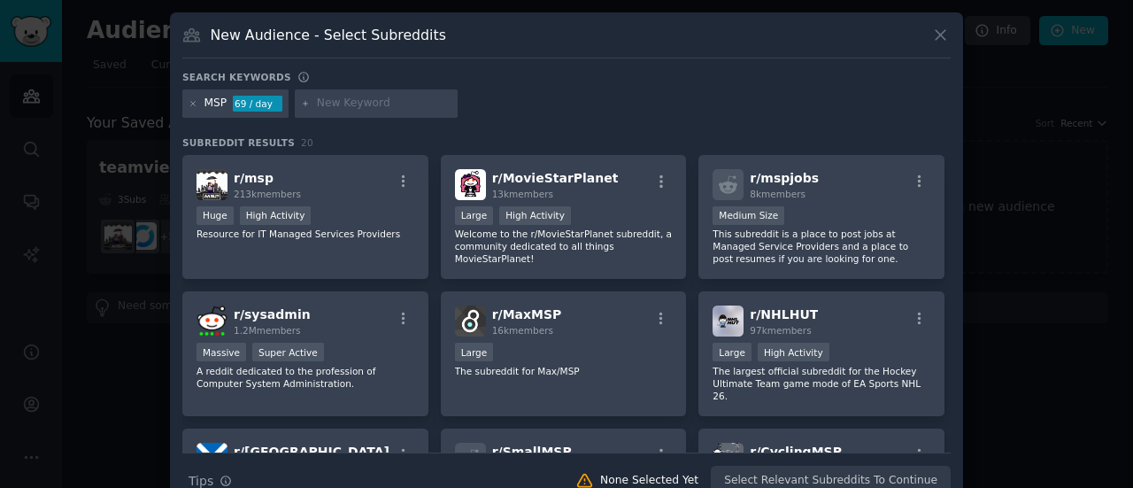
click at [343, 222] on div "Huge High Activity" at bounding box center [305, 217] width 218 height 22
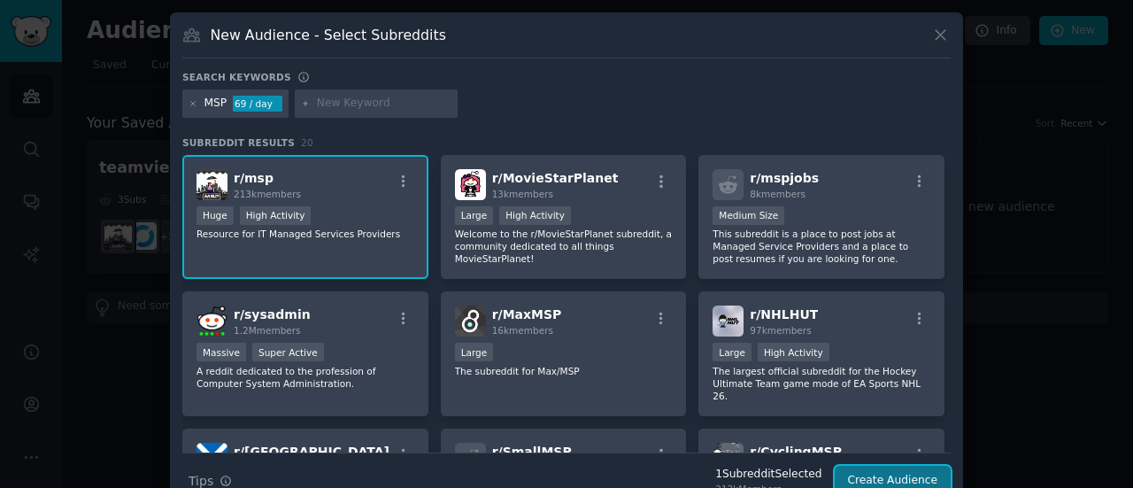
click at [873, 472] on button "Create Audience" at bounding box center [892, 480] width 117 height 30
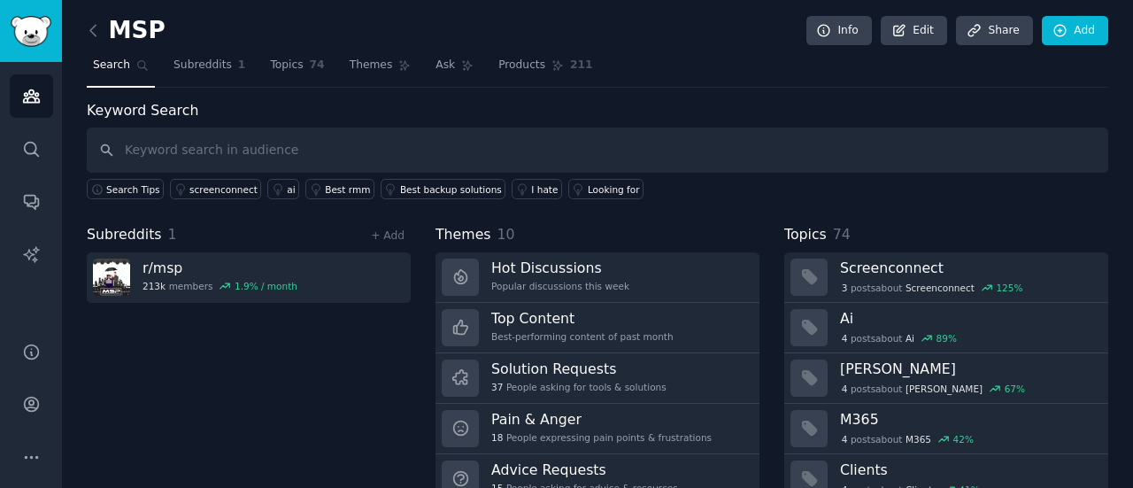
click at [86, 31] on div "MSP Info Edit Share Add Search Subreddits 1 Topics 74 Themes Ask Products 211 K…" at bounding box center [597, 305] width 1071 height 611
click at [94, 31] on icon at bounding box center [93, 30] width 19 height 19
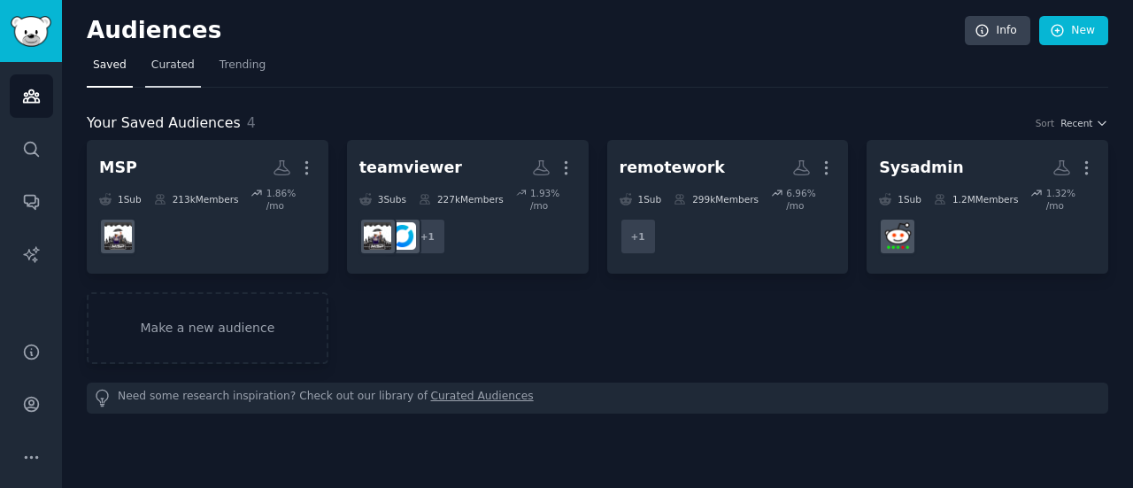
click at [169, 67] on span "Curated" at bounding box center [172, 66] width 43 height 16
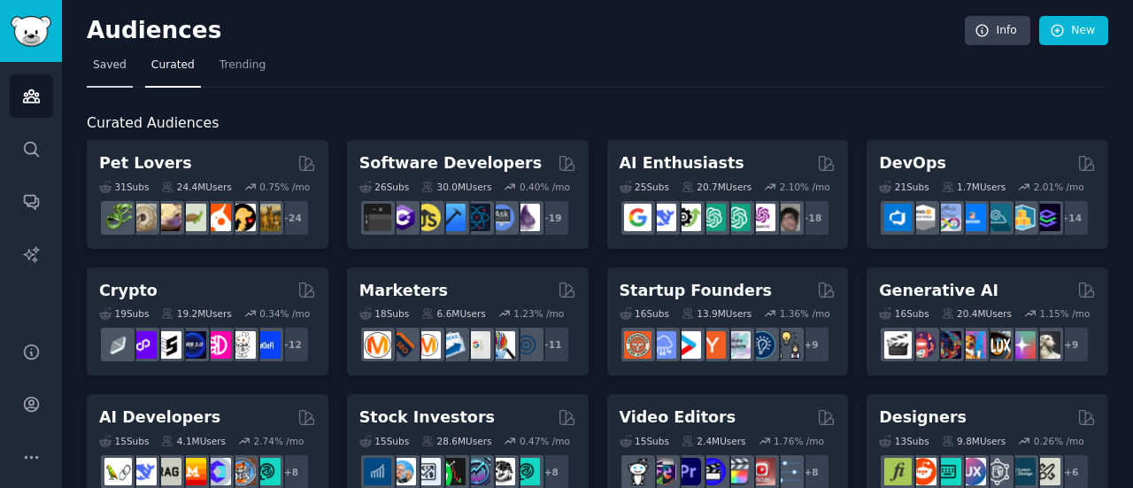
click at [112, 62] on span "Saved" at bounding box center [110, 66] width 34 height 16
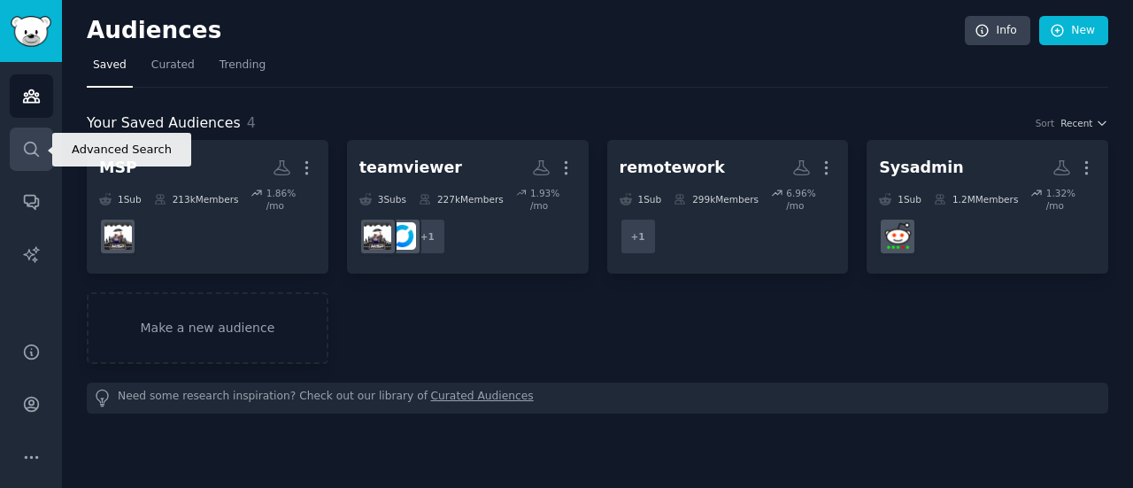
click at [32, 150] on icon "Sidebar" at bounding box center [31, 149] width 19 height 19
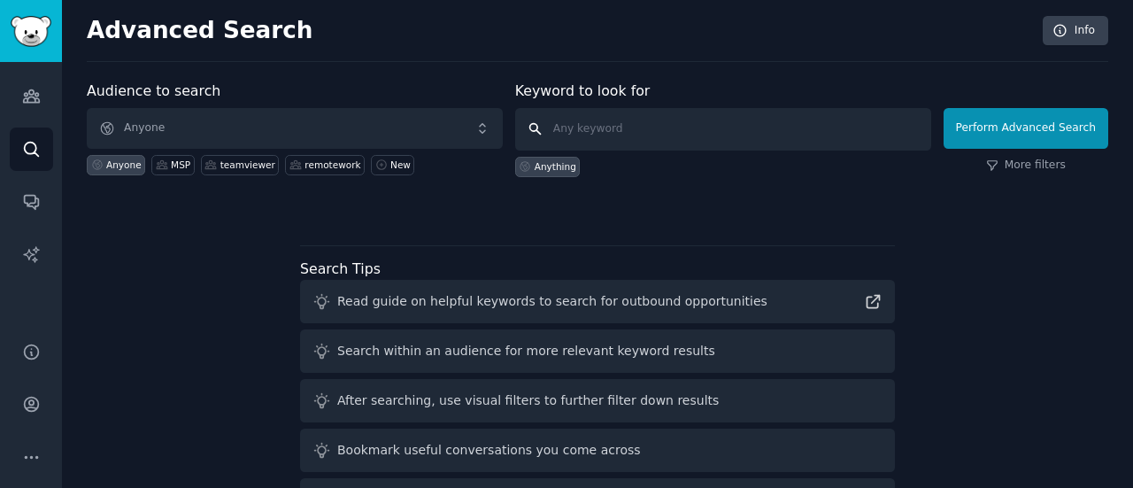
click at [575, 120] on input "text" at bounding box center [723, 129] width 416 height 42
type input "Endpoint management"
click button "Perform Advanced Search" at bounding box center [1025, 128] width 165 height 41
